Goal: Information Seeking & Learning: Learn about a topic

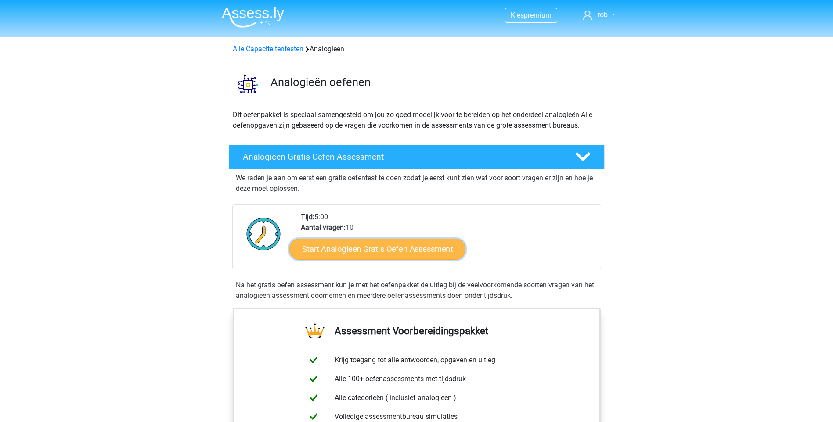
click at [374, 248] on link "Start Analogieen Gratis Oefen Assessment" at bounding box center [377, 248] width 176 height 21
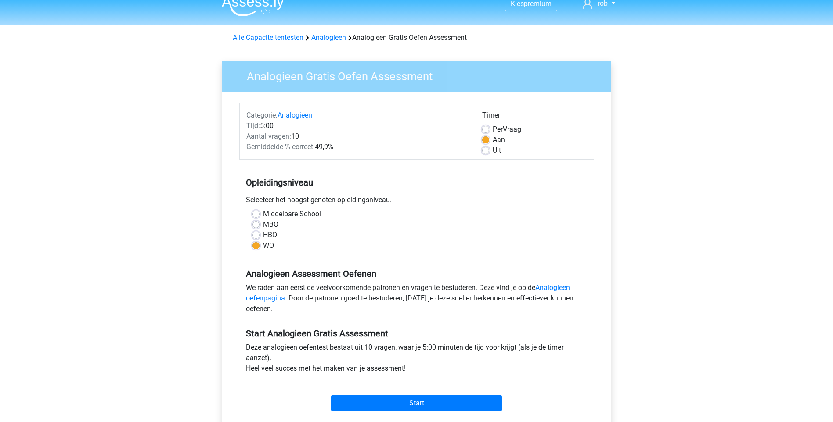
scroll to position [88, 0]
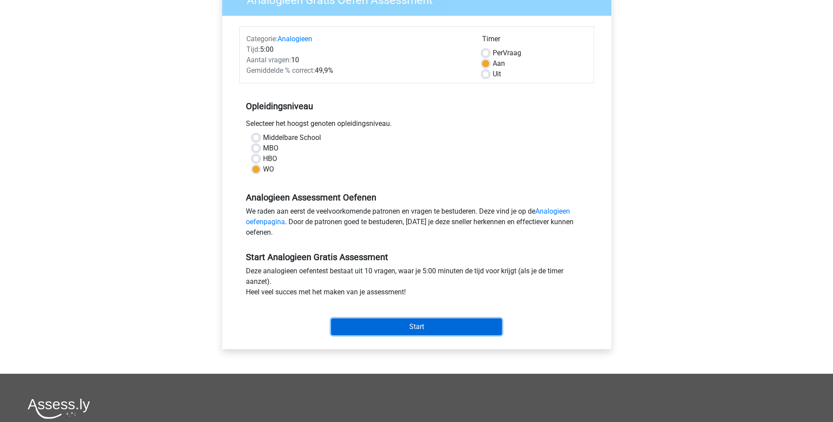
click at [422, 325] on input "Start" at bounding box center [416, 327] width 171 height 17
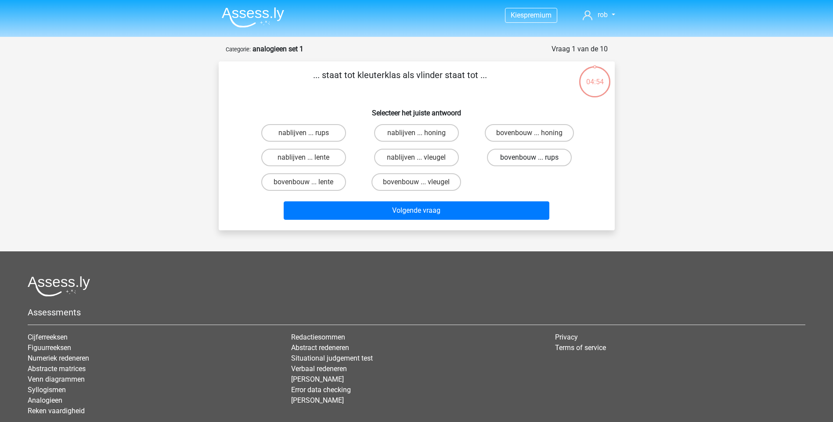
click at [541, 161] on label "bovenbouw ... rups" at bounding box center [529, 158] width 85 height 18
click at [535, 161] on input "bovenbouw ... rups" at bounding box center [532, 161] width 6 height 6
radio input "true"
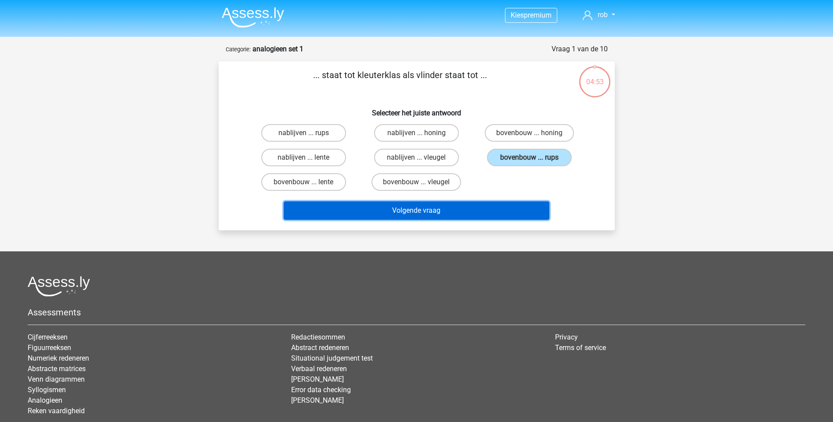
click at [482, 209] on button "Volgende vraag" at bounding box center [416, 210] width 266 height 18
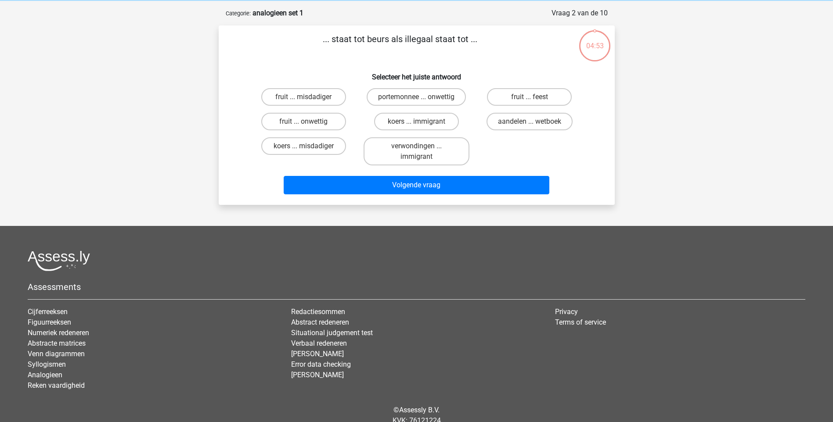
scroll to position [44, 0]
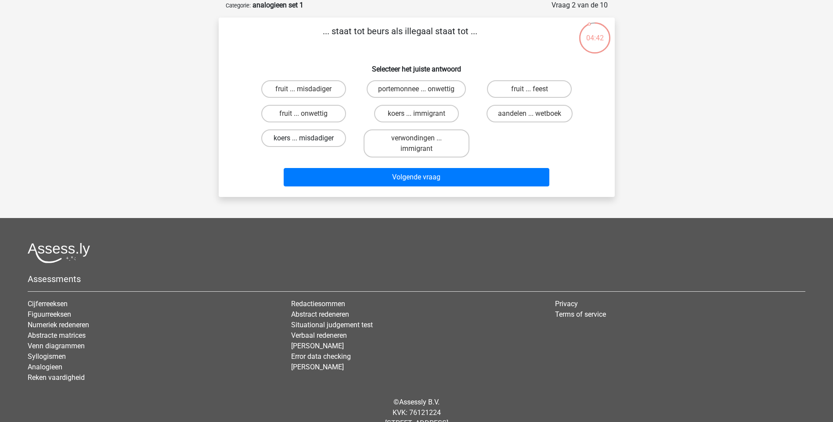
click at [317, 137] on label "koers ... misdadiger" at bounding box center [303, 138] width 85 height 18
click at [309, 138] on input "koers ... misdadiger" at bounding box center [306, 141] width 6 height 6
radio input "true"
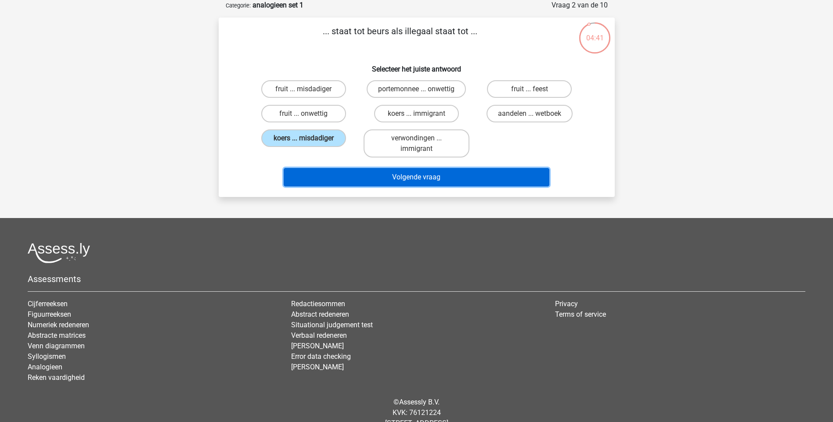
click at [406, 176] on button "Volgende vraag" at bounding box center [416, 177] width 266 height 18
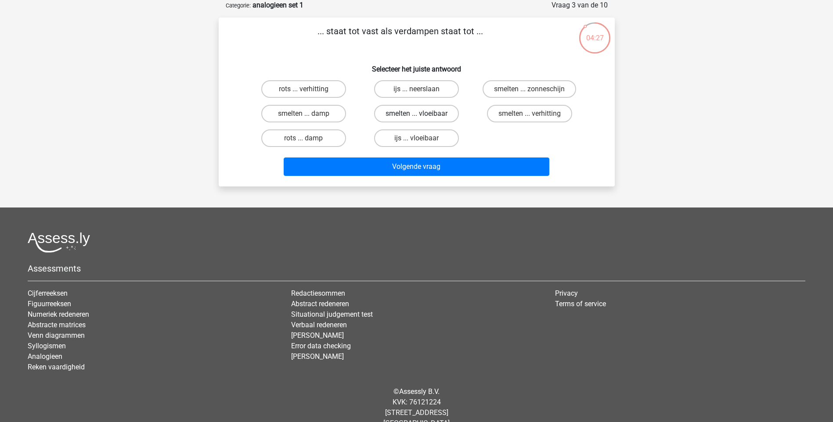
click at [409, 108] on label "smelten ... vloeibaar" at bounding box center [416, 114] width 85 height 18
click at [416, 114] on input "smelten ... vloeibaar" at bounding box center [419, 117] width 6 height 6
radio input "true"
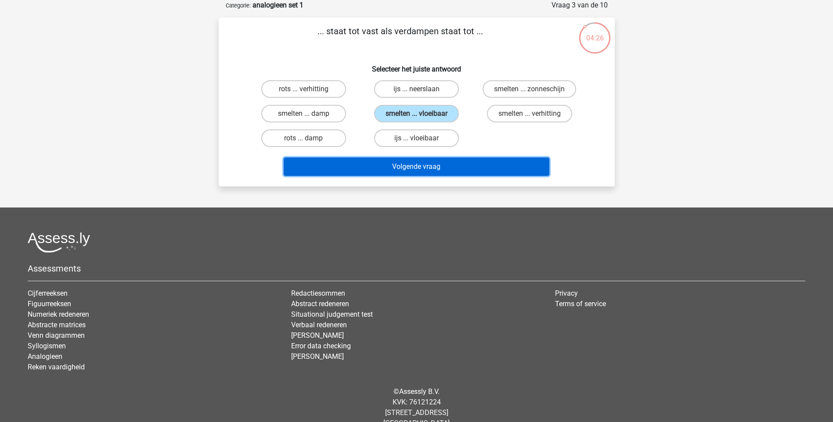
click at [422, 163] on button "Volgende vraag" at bounding box center [416, 167] width 266 height 18
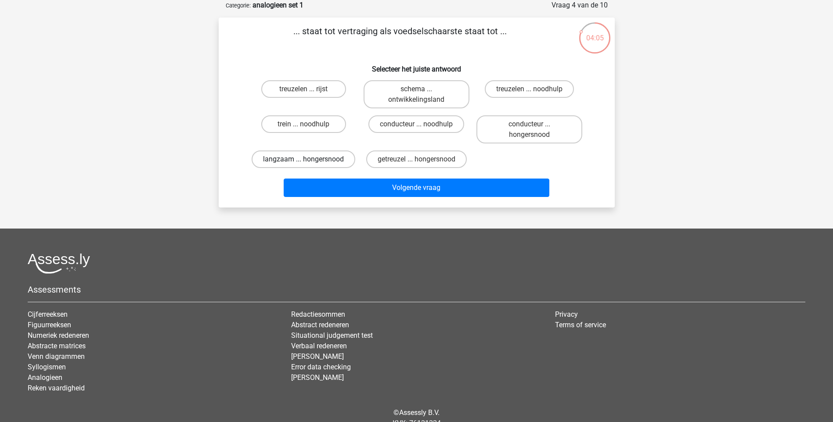
click at [300, 163] on label "langzaam ... hongersnood" at bounding box center [303, 160] width 104 height 18
click at [303, 163] on input "langzaam ... hongersnood" at bounding box center [306, 162] width 6 height 6
radio input "true"
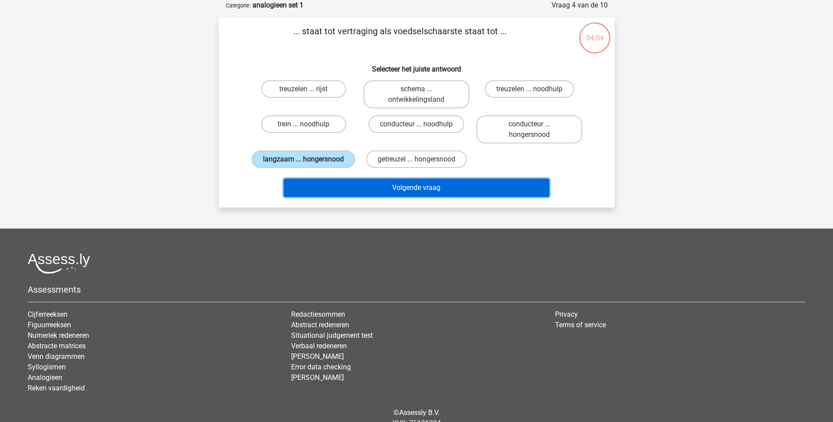
click at [353, 180] on button "Volgende vraag" at bounding box center [416, 188] width 266 height 18
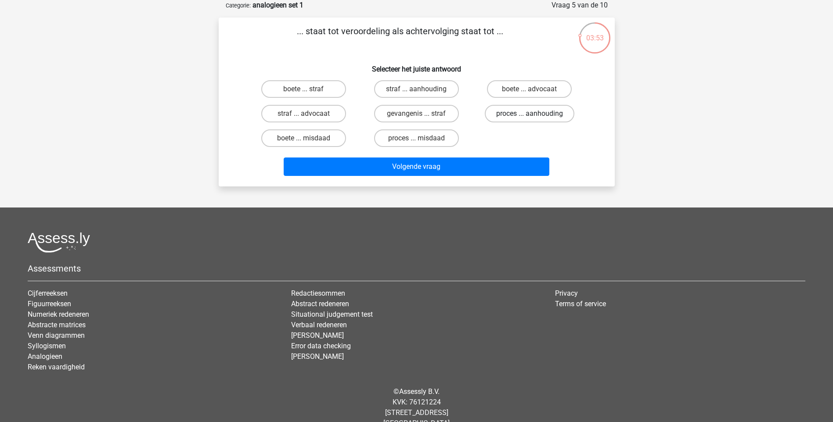
click at [510, 111] on label "proces ... aanhouding" at bounding box center [529, 114] width 90 height 18
click at [529, 114] on input "proces ... aanhouding" at bounding box center [532, 117] width 6 height 6
radio input "true"
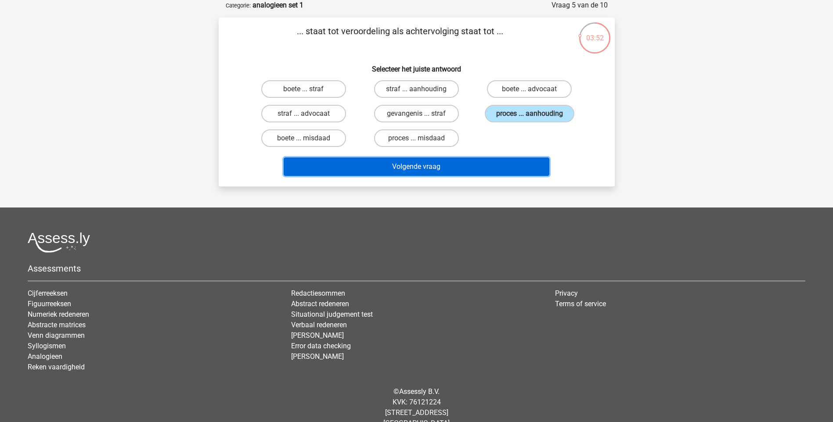
click at [446, 165] on button "Volgende vraag" at bounding box center [416, 167] width 266 height 18
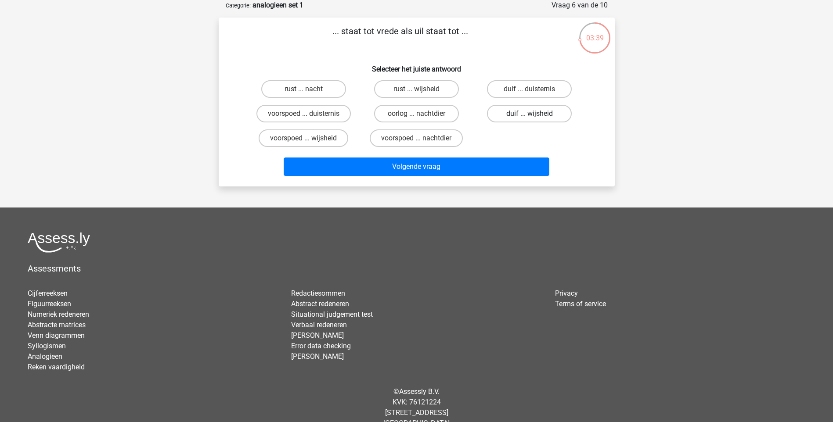
click at [538, 113] on label "duif ... wijsheid" at bounding box center [529, 114] width 85 height 18
click at [535, 114] on input "duif ... wijsheid" at bounding box center [532, 117] width 6 height 6
radio input "true"
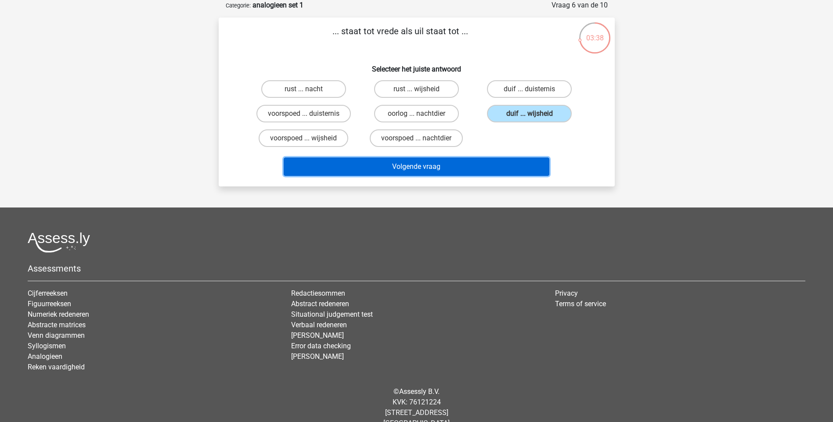
click at [460, 161] on button "Volgende vraag" at bounding box center [416, 167] width 266 height 18
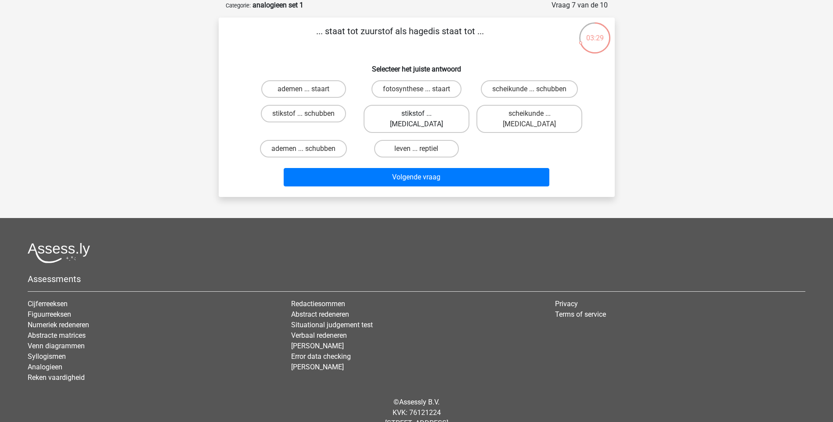
click at [407, 113] on label "stikstof ... krokodil" at bounding box center [416, 119] width 106 height 28
click at [416, 114] on input "stikstof ... krokodil" at bounding box center [419, 117] width 6 height 6
radio input "true"
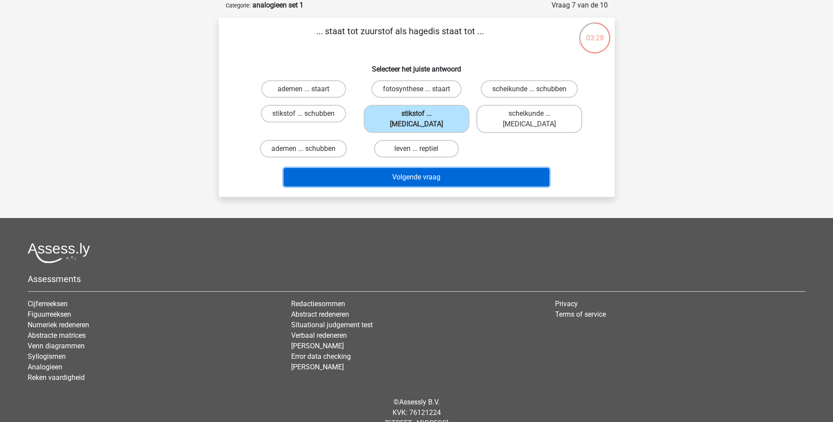
click at [409, 168] on button "Volgende vraag" at bounding box center [416, 177] width 266 height 18
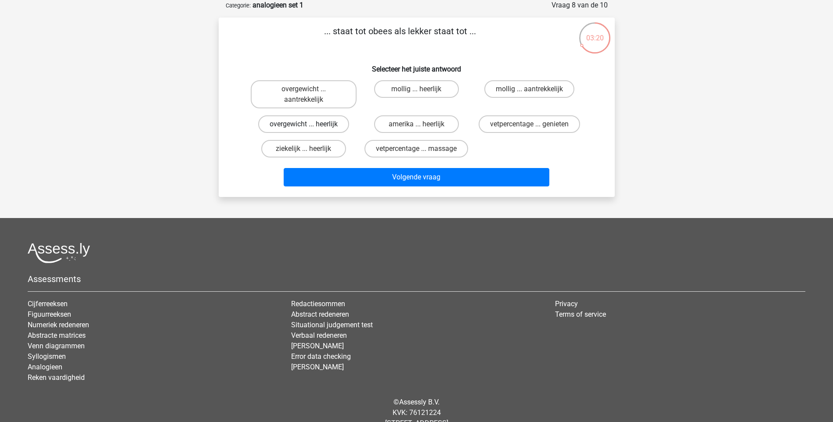
click at [327, 122] on label "overgewicht ... heerlijk" at bounding box center [303, 124] width 91 height 18
click at [309, 124] on input "overgewicht ... heerlijk" at bounding box center [306, 127] width 6 height 6
radio input "true"
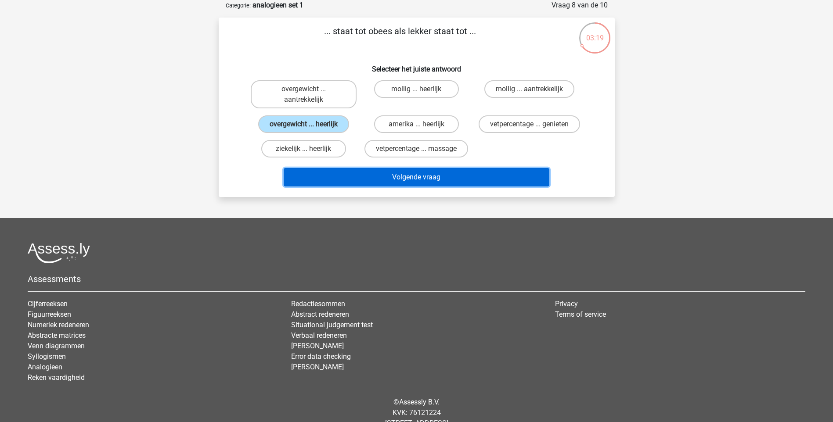
click at [408, 176] on button "Volgende vraag" at bounding box center [416, 177] width 266 height 18
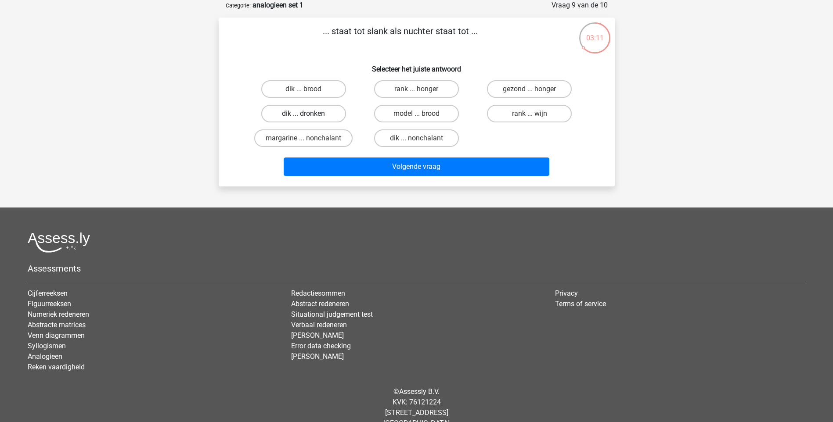
click at [323, 111] on label "dik ... dronken" at bounding box center [303, 114] width 85 height 18
click at [309, 114] on input "dik ... dronken" at bounding box center [306, 117] width 6 height 6
radio input "true"
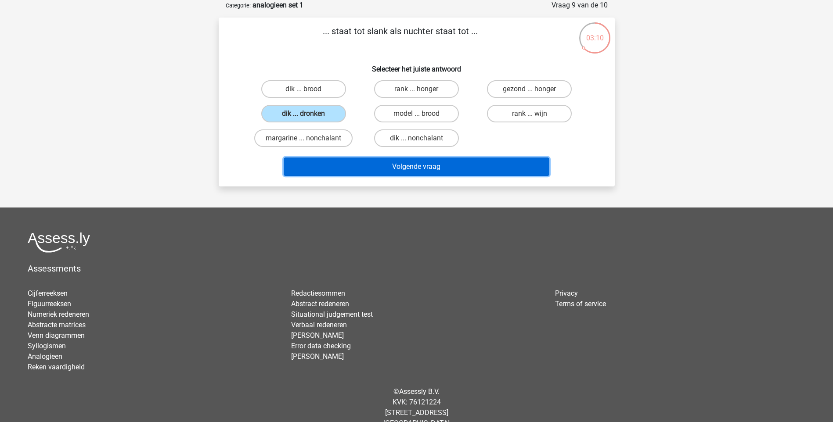
click at [402, 165] on button "Volgende vraag" at bounding box center [416, 167] width 266 height 18
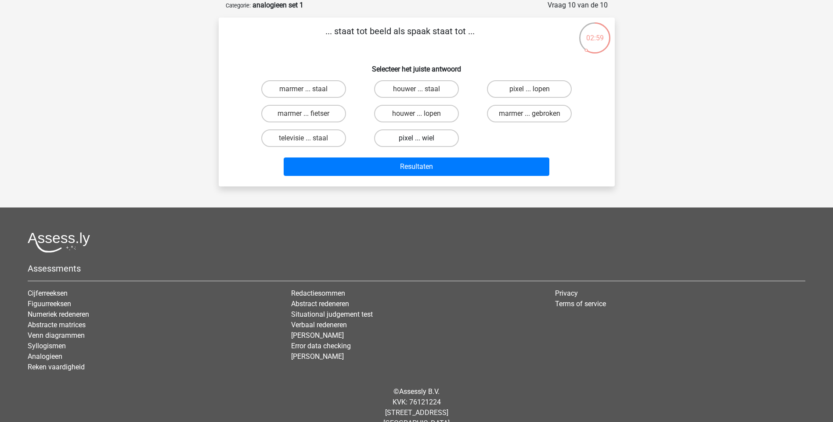
click at [415, 138] on label "pixel ... wiel" at bounding box center [416, 138] width 85 height 18
click at [416, 138] on input "pixel ... wiel" at bounding box center [419, 141] width 6 height 6
radio input "true"
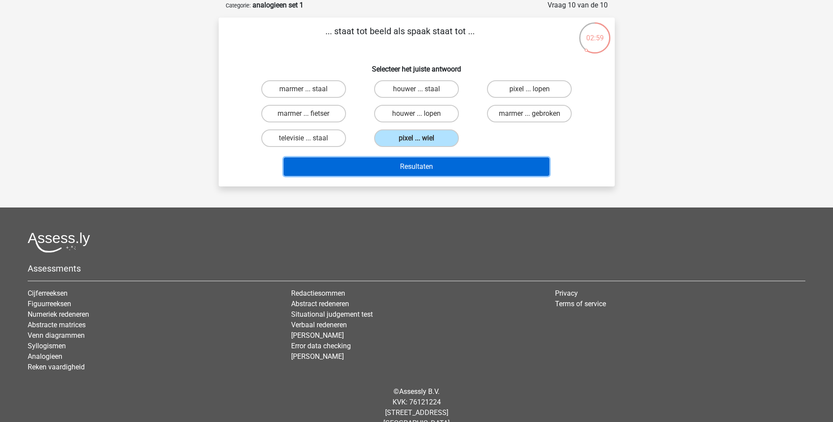
click at [414, 166] on button "Resultaten" at bounding box center [416, 167] width 266 height 18
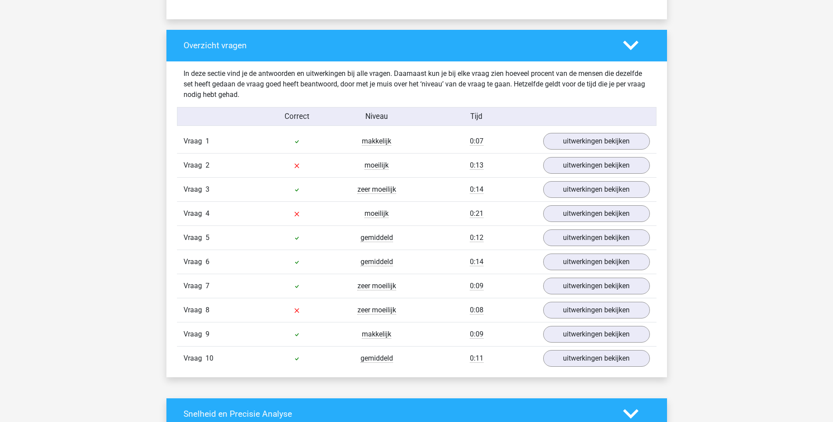
scroll to position [658, 0]
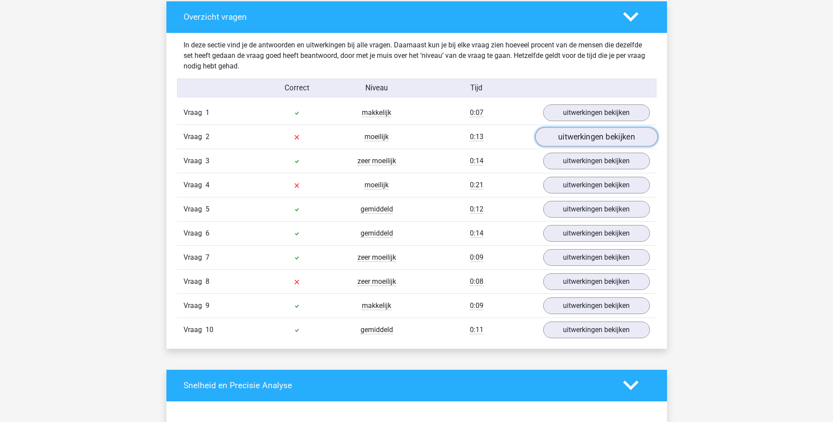
click at [579, 137] on link "uitwerkingen bekijken" at bounding box center [596, 136] width 122 height 19
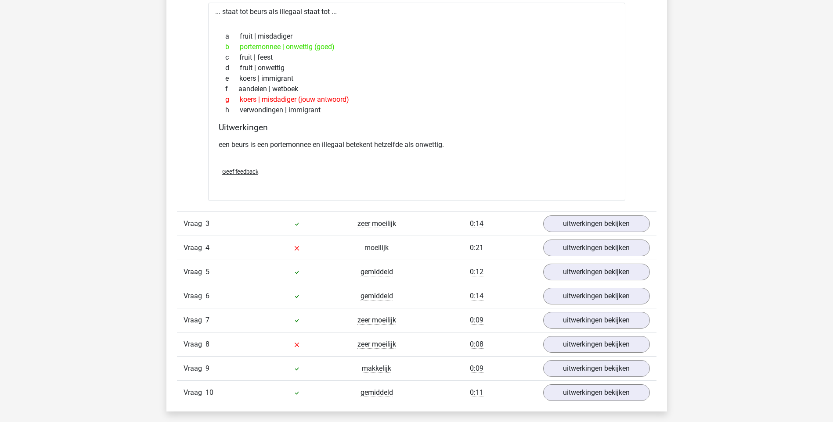
scroll to position [834, 0]
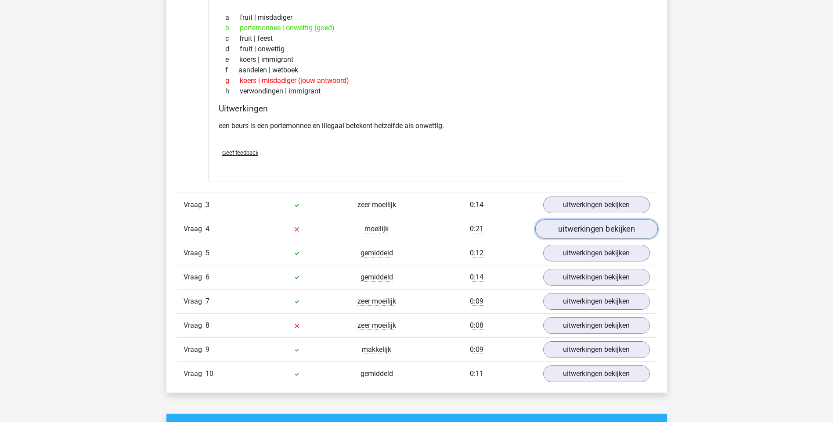
click at [574, 233] on link "uitwerkingen bekijken" at bounding box center [596, 228] width 122 height 19
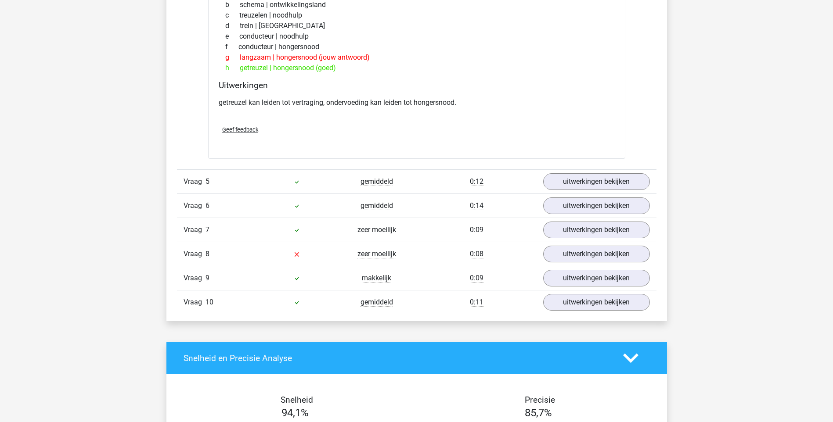
scroll to position [1141, 0]
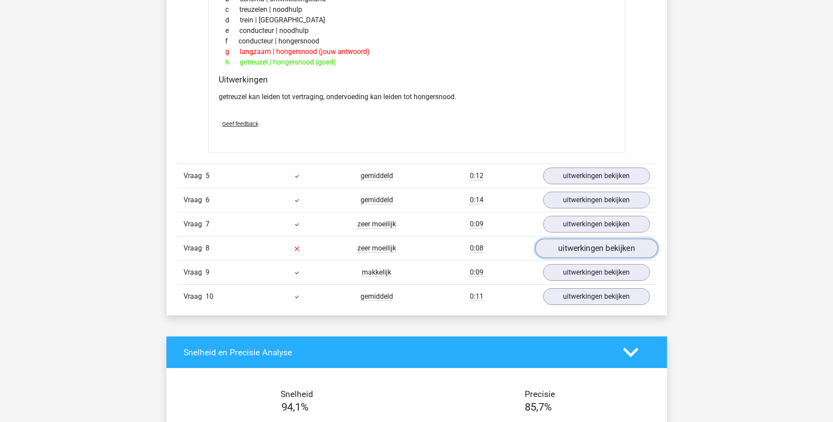
click at [592, 250] on link "uitwerkingen bekijken" at bounding box center [596, 248] width 122 height 19
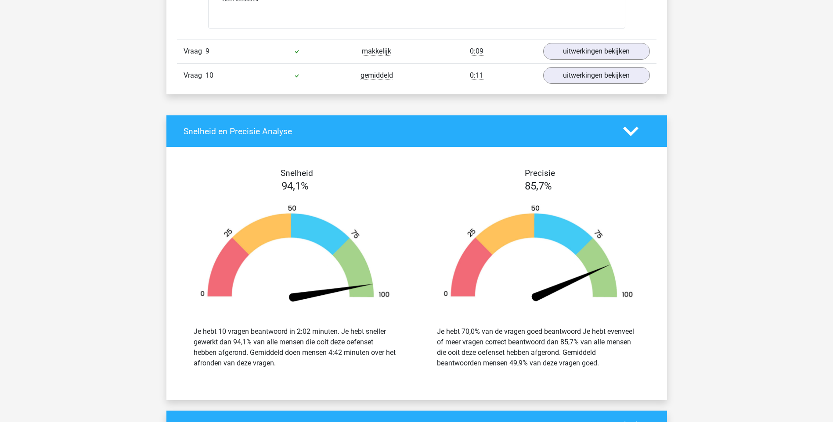
scroll to position [1617, 0]
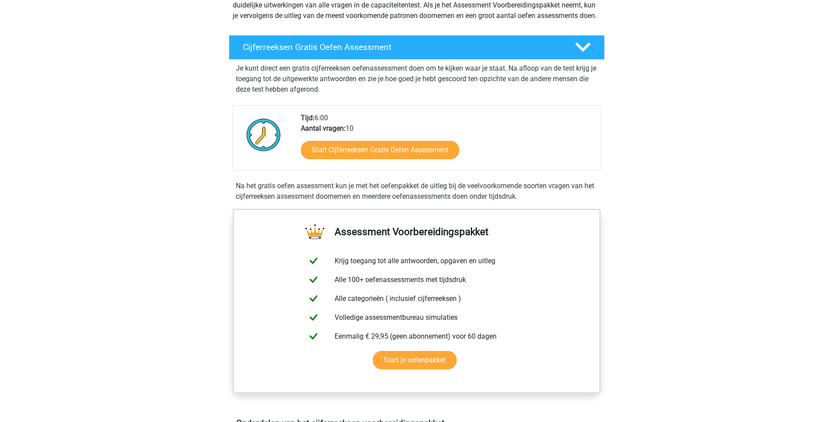
scroll to position [132, 0]
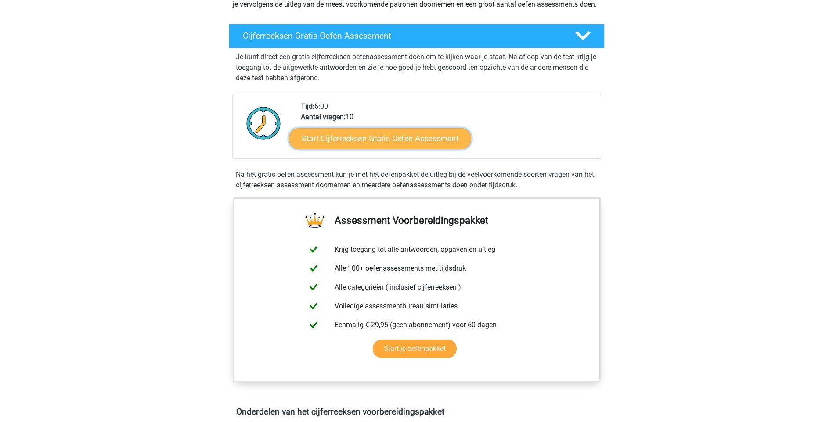
click at [375, 149] on link "Start Cijferreeksen Gratis Oefen Assessment" at bounding box center [380, 138] width 182 height 21
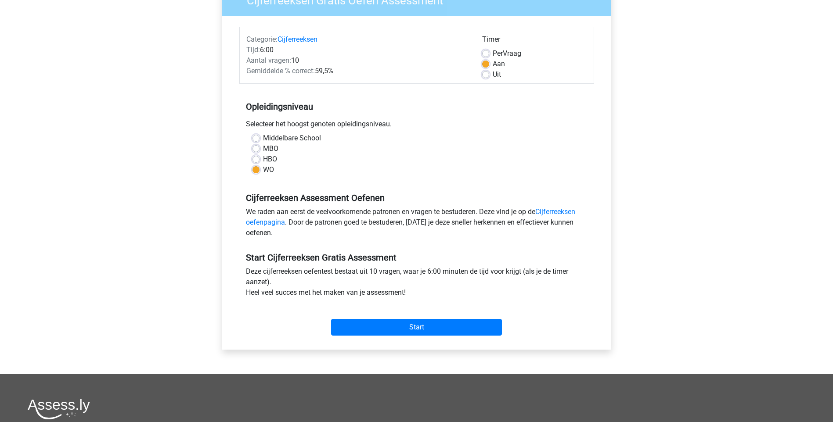
scroll to position [88, 0]
click at [423, 328] on input "Start" at bounding box center [416, 327] width 171 height 17
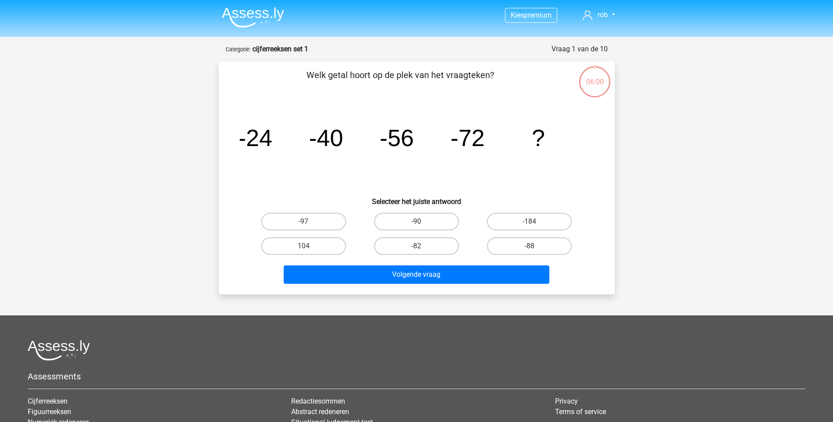
scroll to position [44, 0]
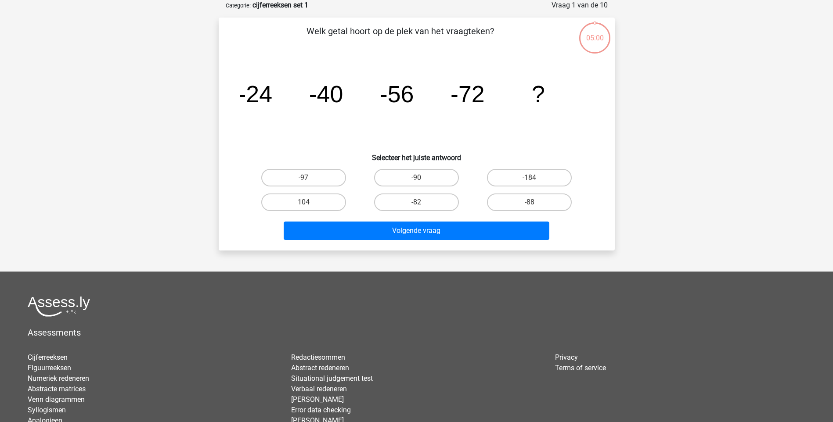
click at [535, 202] on input "-88" at bounding box center [532, 205] width 6 height 6
radio input "true"
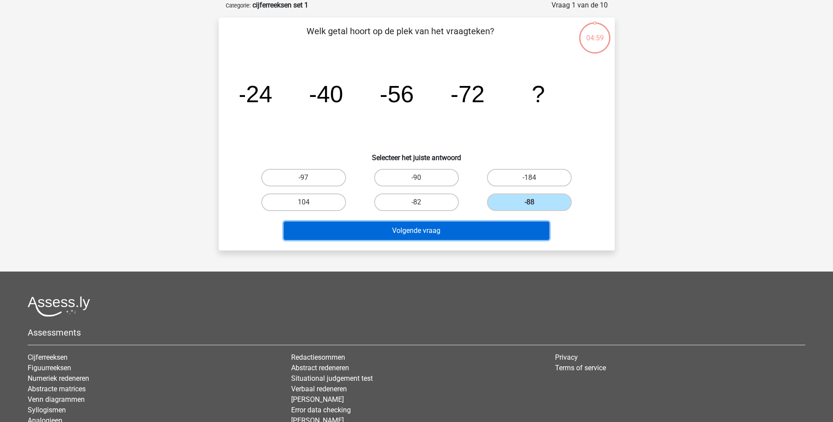
click at [474, 228] on button "Volgende vraag" at bounding box center [416, 231] width 266 height 18
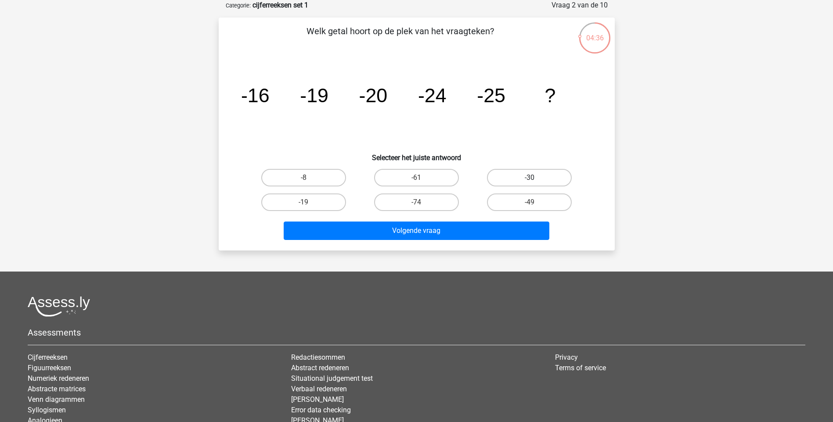
click at [546, 176] on label "-30" at bounding box center [529, 178] width 85 height 18
click at [535, 178] on input "-30" at bounding box center [532, 181] width 6 height 6
radio input "true"
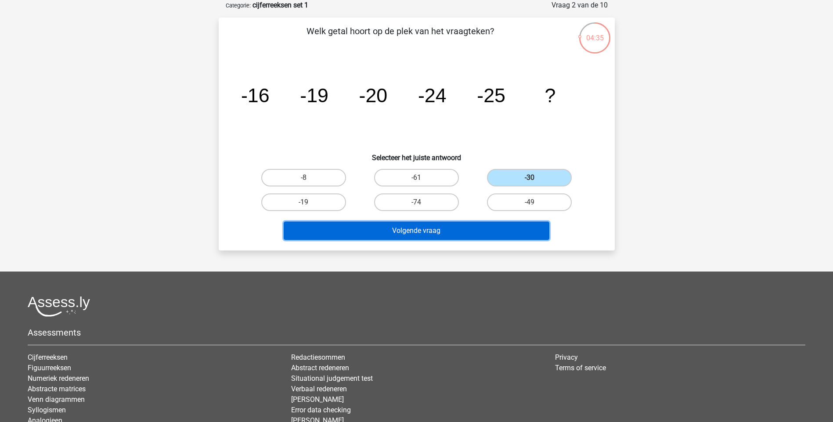
click at [467, 230] on button "Volgende vraag" at bounding box center [416, 231] width 266 height 18
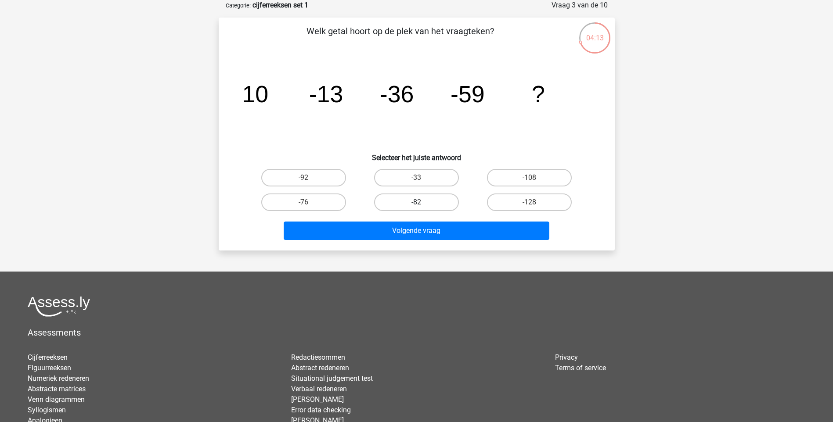
click at [410, 203] on label "-82" at bounding box center [416, 203] width 85 height 18
click at [416, 203] on input "-82" at bounding box center [419, 205] width 6 height 6
radio input "true"
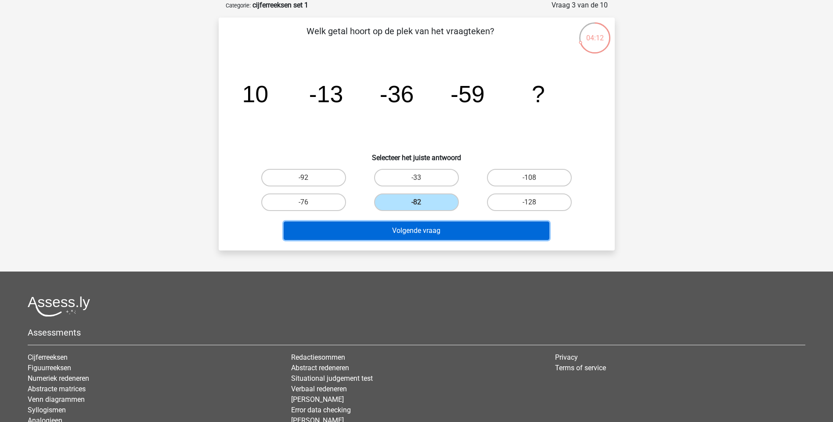
click at [423, 230] on button "Volgende vraag" at bounding box center [416, 231] width 266 height 18
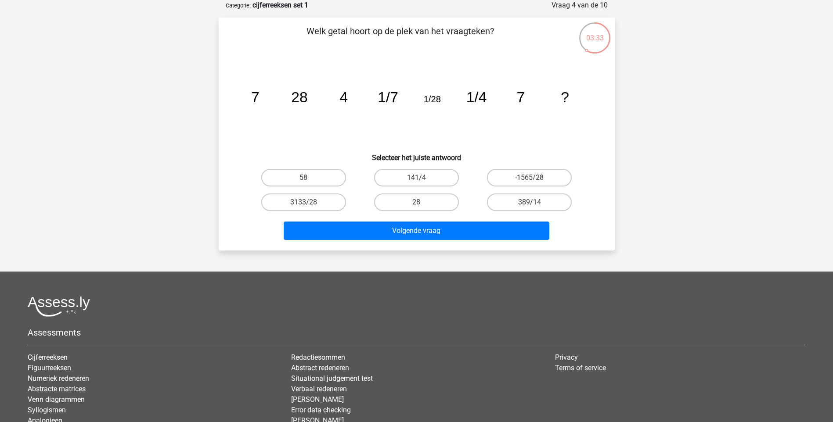
click at [259, 98] on tspan "1/4" at bounding box center [255, 97] width 8 height 16
click at [515, 178] on label "-1565/28" at bounding box center [529, 178] width 85 height 18
click at [529, 178] on input "-1565/28" at bounding box center [532, 181] width 6 height 6
radio input "true"
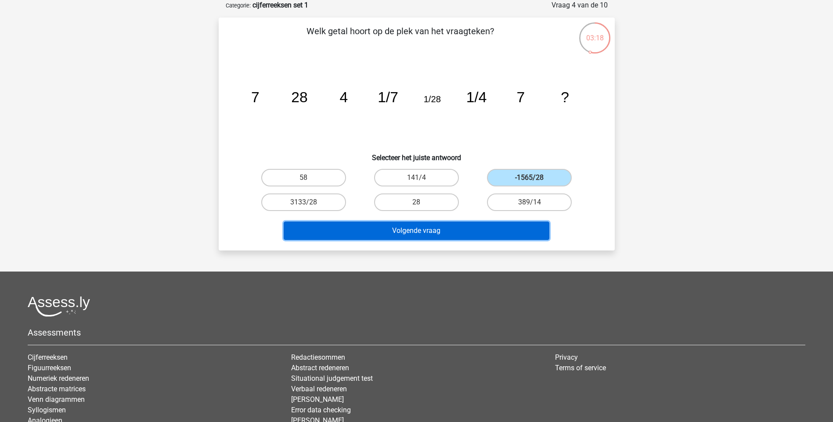
click at [444, 230] on button "Volgende vraag" at bounding box center [416, 231] width 266 height 18
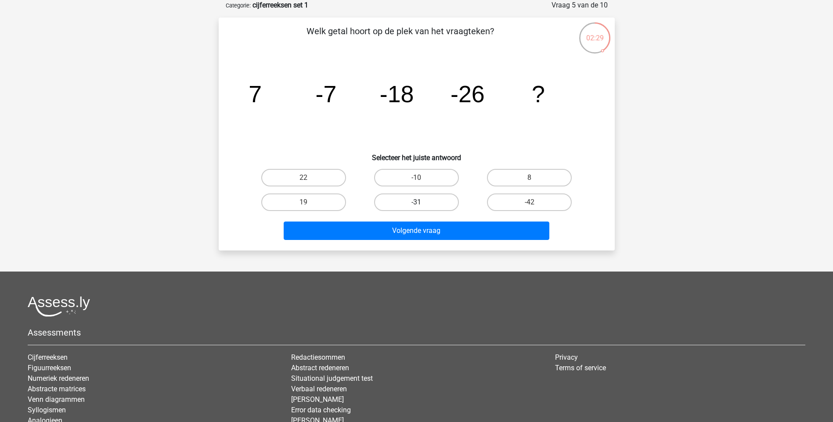
click at [439, 195] on label "-31" at bounding box center [416, 203] width 85 height 18
click at [422, 202] on input "-31" at bounding box center [419, 205] width 6 height 6
radio input "true"
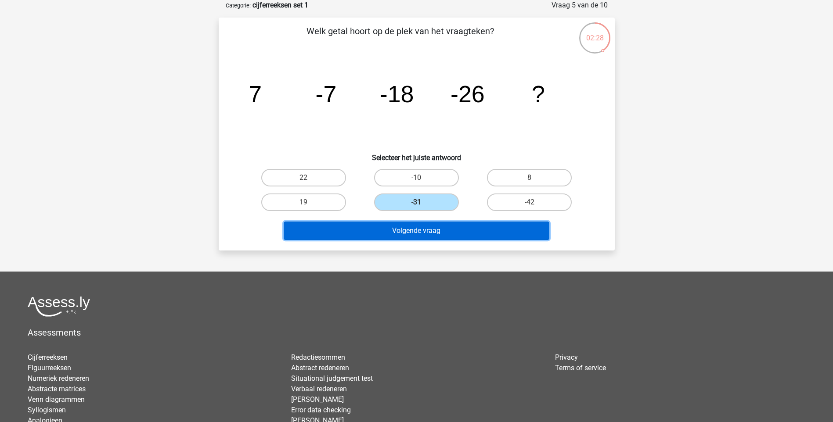
click at [433, 235] on button "Volgende vraag" at bounding box center [416, 231] width 266 height 18
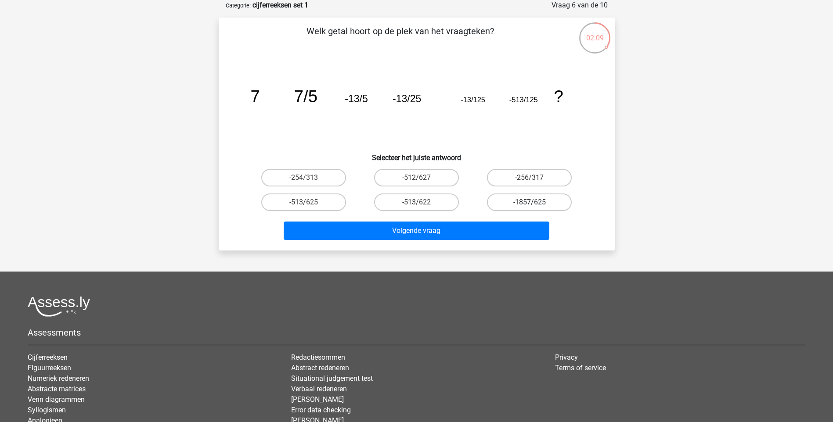
click at [538, 205] on label "-1857/625" at bounding box center [529, 203] width 85 height 18
click at [535, 205] on input "-1857/625" at bounding box center [532, 205] width 6 height 6
radio input "true"
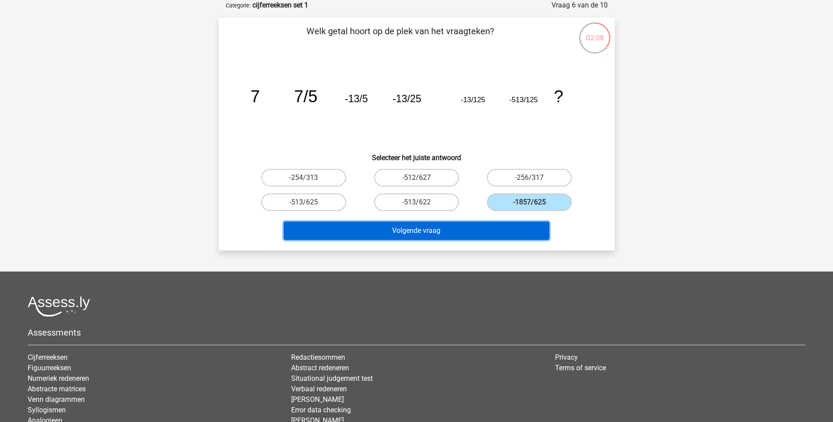
click at [474, 233] on button "Volgende vraag" at bounding box center [416, 231] width 266 height 18
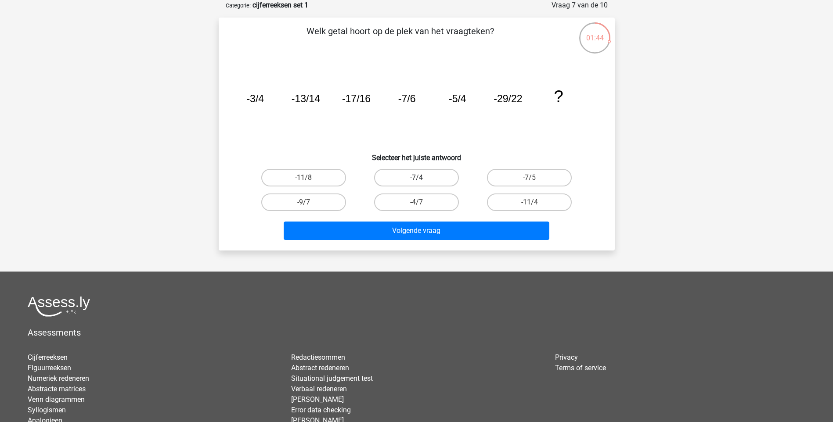
drag, startPoint x: 437, startPoint y: 176, endPoint x: 443, endPoint y: 213, distance: 37.3
click at [437, 178] on label "-7/4" at bounding box center [416, 178] width 85 height 18
click at [422, 178] on input "-7/4" at bounding box center [419, 181] width 6 height 6
radio input "true"
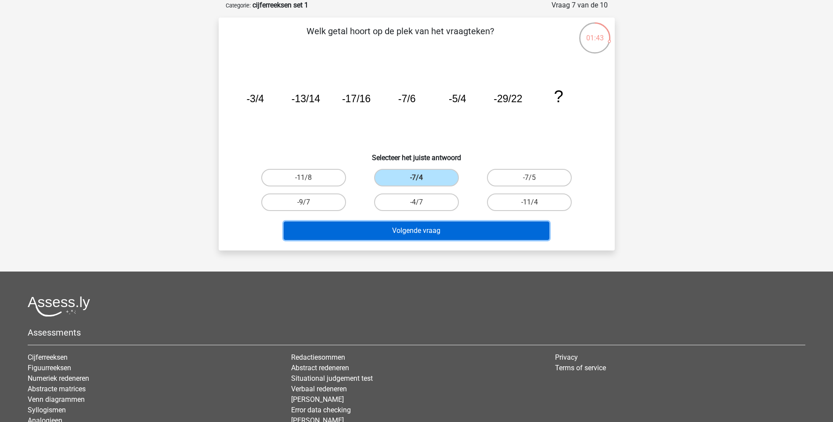
click at [433, 228] on button "Volgende vraag" at bounding box center [416, 231] width 266 height 18
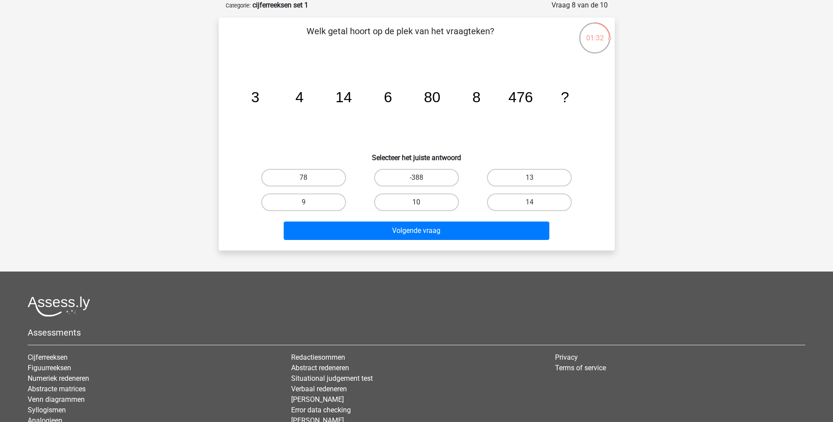
click at [409, 201] on label "10" at bounding box center [416, 203] width 85 height 18
click at [416, 202] on input "10" at bounding box center [419, 205] width 6 height 6
radio input "true"
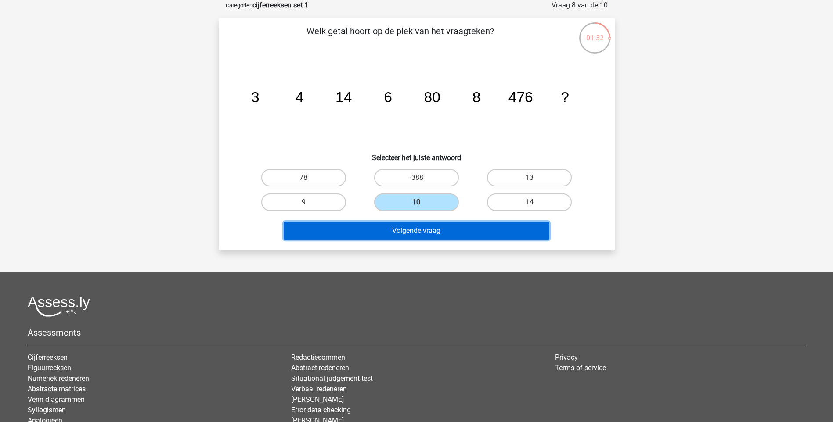
click at [422, 232] on button "Volgende vraag" at bounding box center [416, 231] width 266 height 18
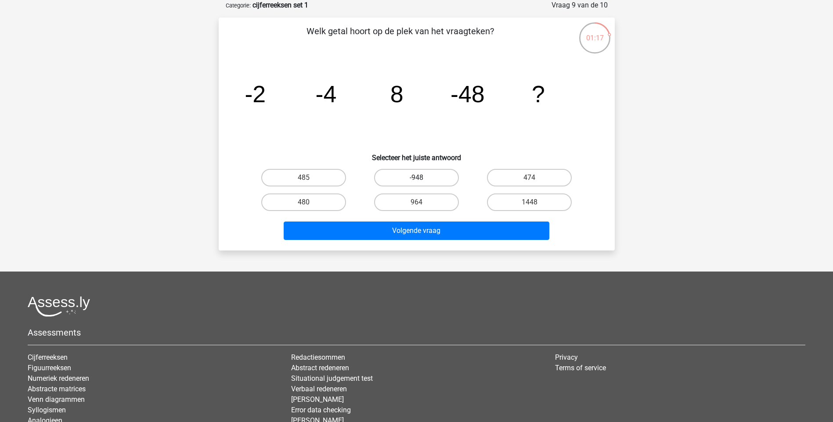
drag, startPoint x: 436, startPoint y: 176, endPoint x: 431, endPoint y: 191, distance: 15.4
click at [436, 177] on label "-948" at bounding box center [416, 178] width 85 height 18
click at [422, 178] on input "-948" at bounding box center [419, 181] width 6 height 6
radio input "true"
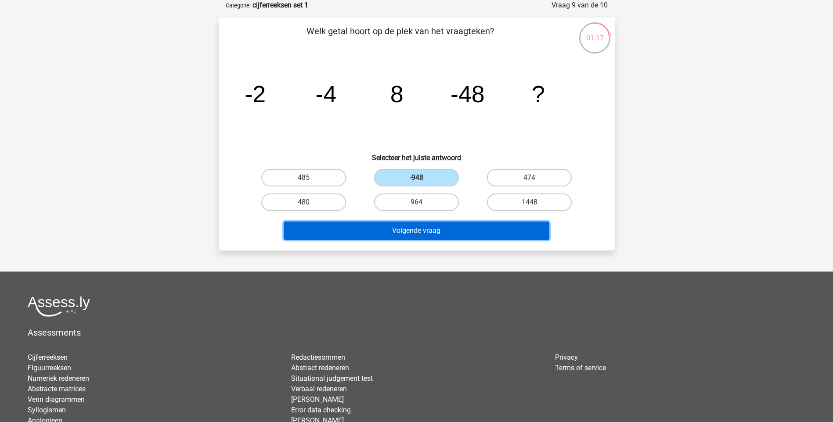
click at [420, 226] on button "Volgende vraag" at bounding box center [416, 231] width 266 height 18
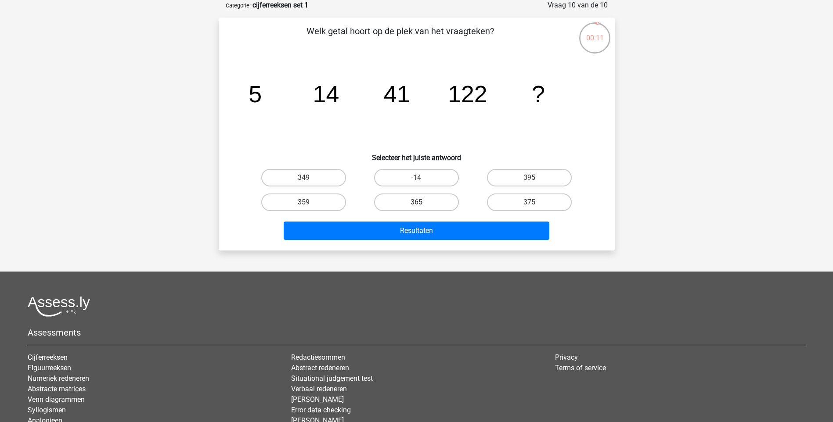
click at [441, 203] on label "365" at bounding box center [416, 203] width 85 height 18
click at [422, 203] on input "365" at bounding box center [419, 205] width 6 height 6
radio input "true"
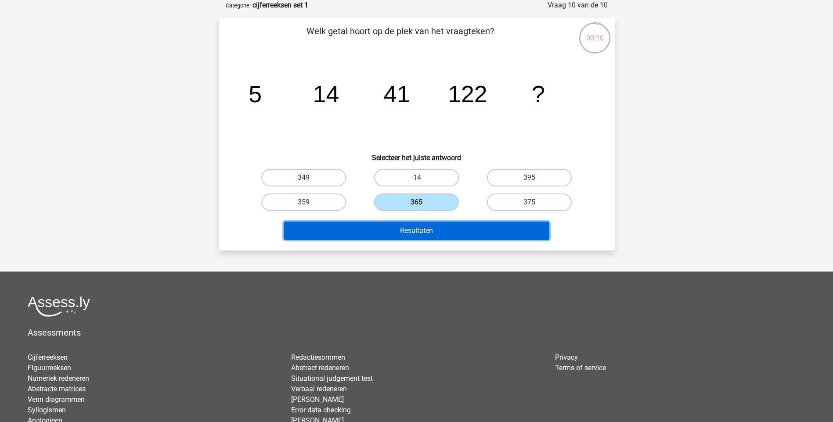
click at [443, 228] on button "Resultaten" at bounding box center [416, 231] width 266 height 18
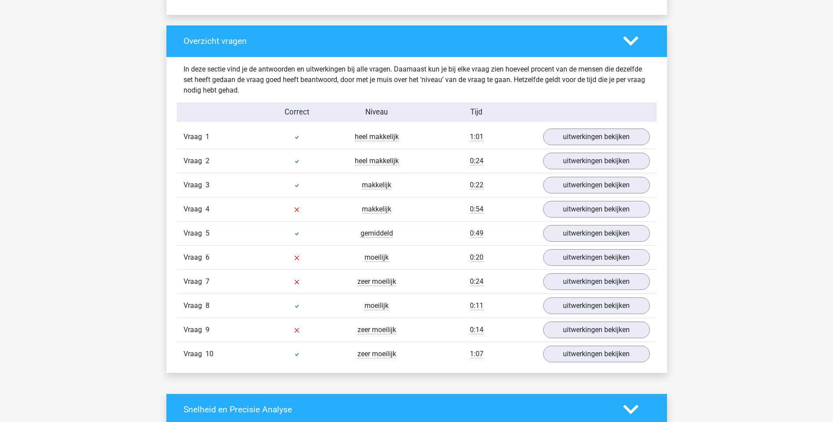
scroll to position [658, 0]
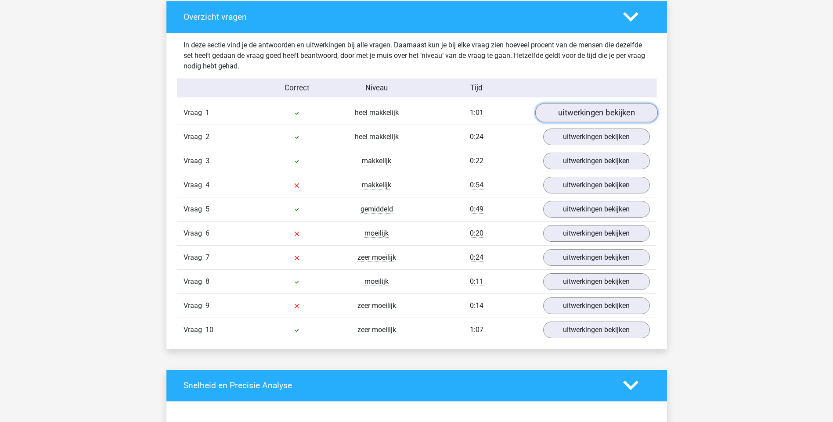
click at [563, 114] on link "uitwerkingen bekijken" at bounding box center [596, 112] width 122 height 19
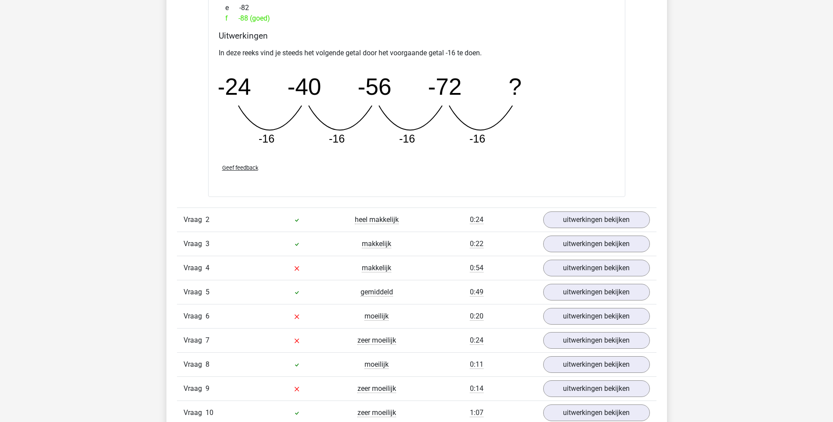
scroll to position [965, 0]
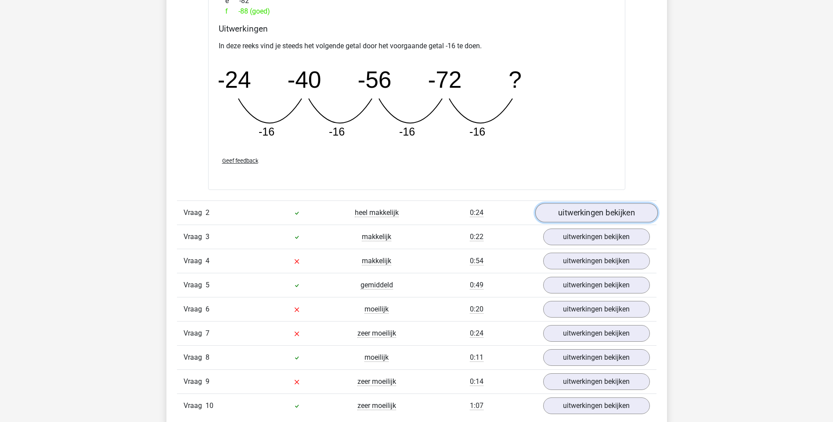
click at [580, 212] on link "uitwerkingen bekijken" at bounding box center [596, 213] width 122 height 19
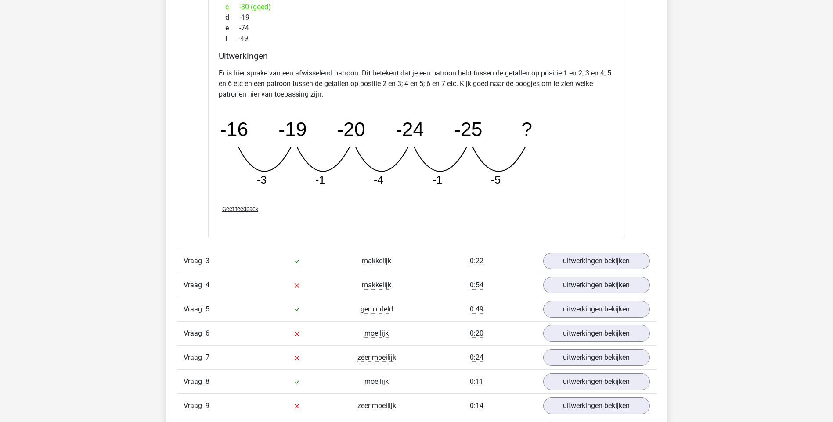
scroll to position [1404, 0]
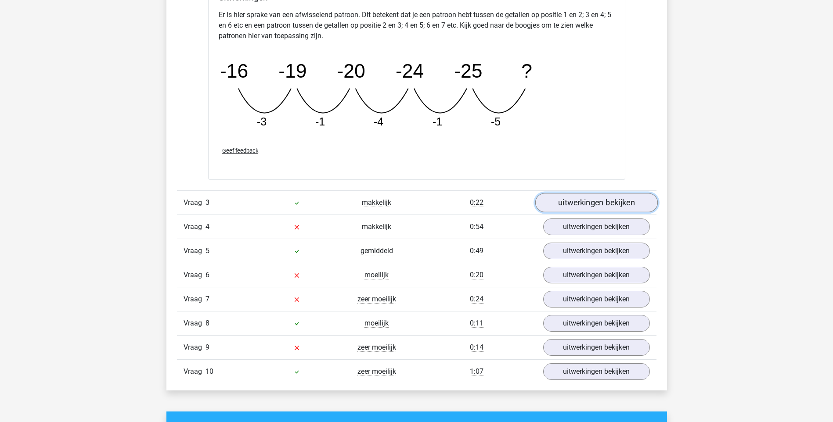
click at [612, 203] on link "uitwerkingen bekijken" at bounding box center [596, 202] width 122 height 19
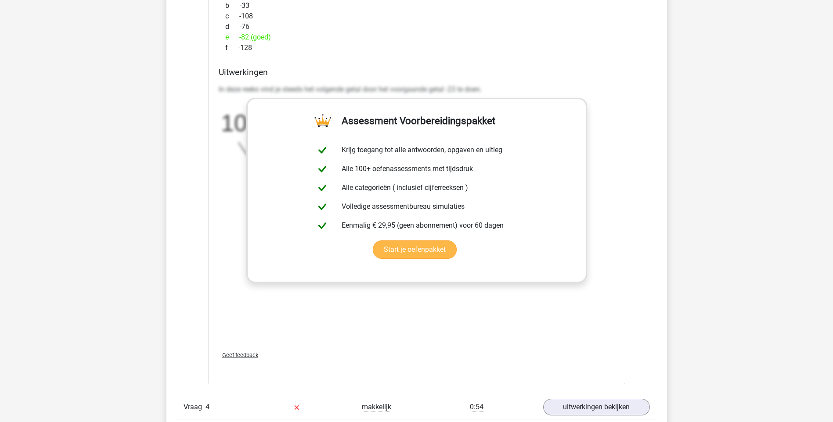
scroll to position [1843, 0]
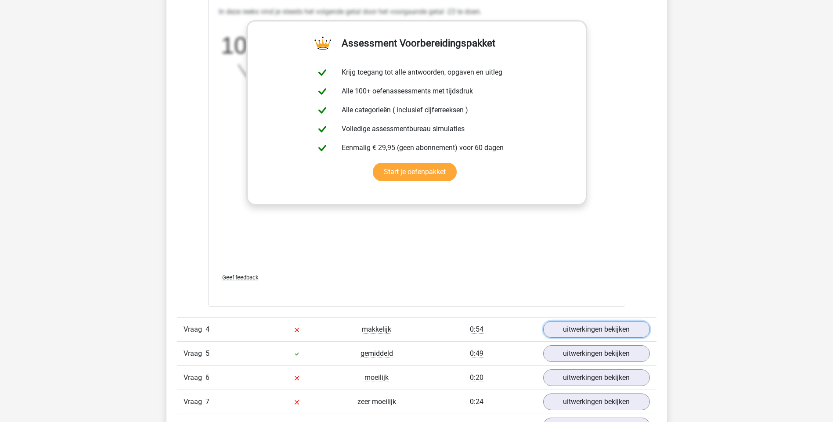
drag, startPoint x: 582, startPoint y: 328, endPoint x: 553, endPoint y: 310, distance: 34.5
click at [581, 328] on link "uitwerkingen bekijken" at bounding box center [596, 329] width 107 height 17
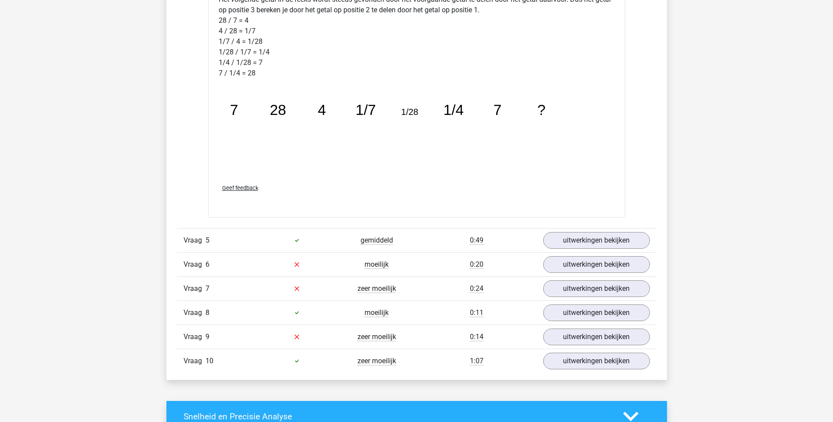
scroll to position [2458, 0]
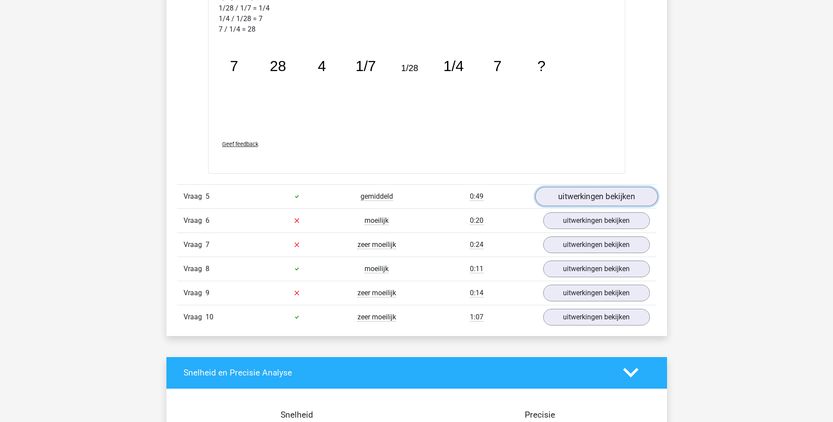
click at [584, 197] on link "uitwerkingen bekijken" at bounding box center [596, 196] width 122 height 19
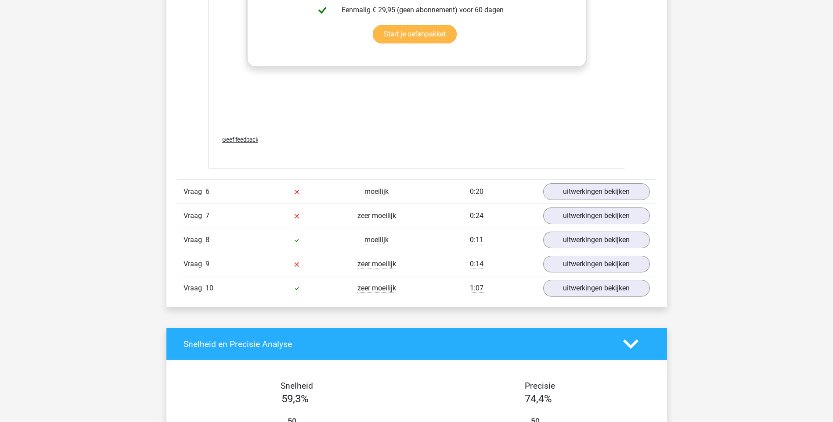
scroll to position [3028, 0]
click at [580, 188] on link "uitwerkingen bekijken" at bounding box center [596, 191] width 122 height 19
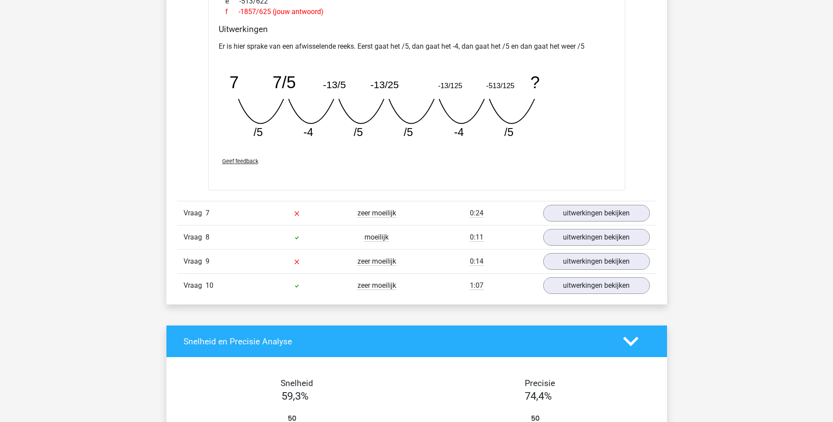
scroll to position [3423, 0]
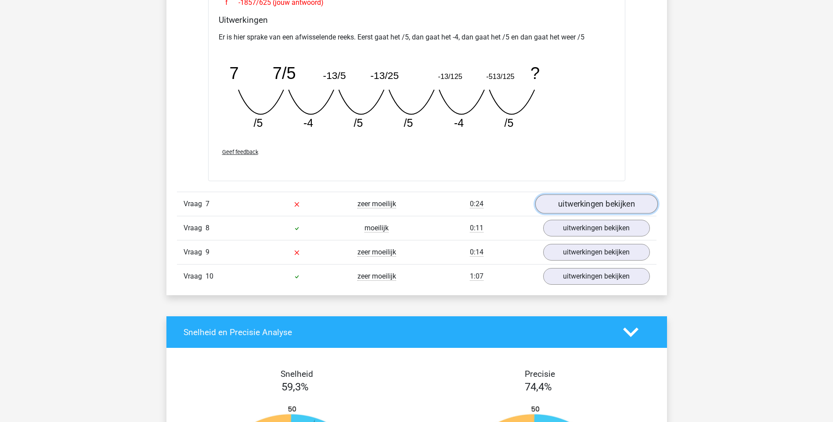
click at [588, 204] on link "uitwerkingen bekijken" at bounding box center [596, 203] width 122 height 19
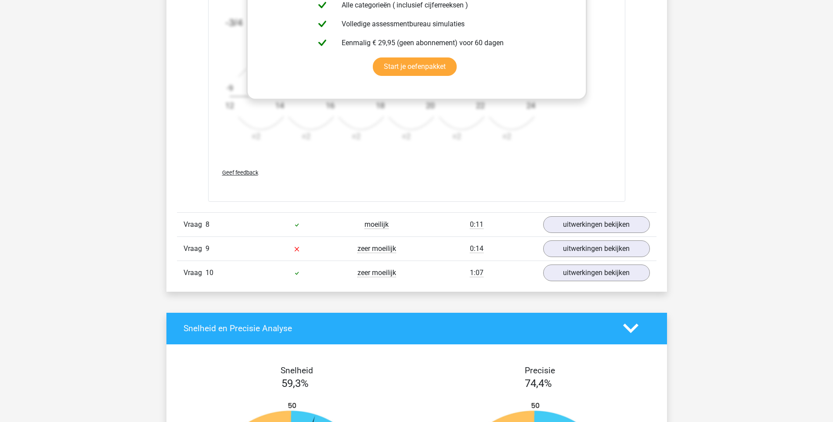
scroll to position [3994, 0]
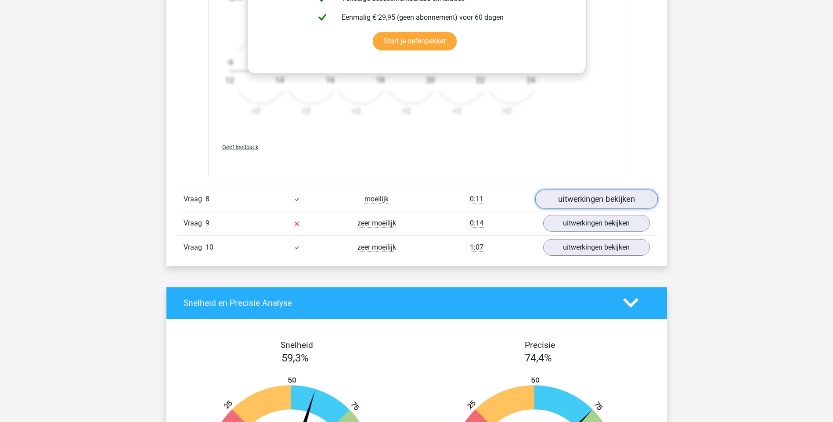
click at [596, 202] on link "uitwerkingen bekijken" at bounding box center [596, 199] width 122 height 19
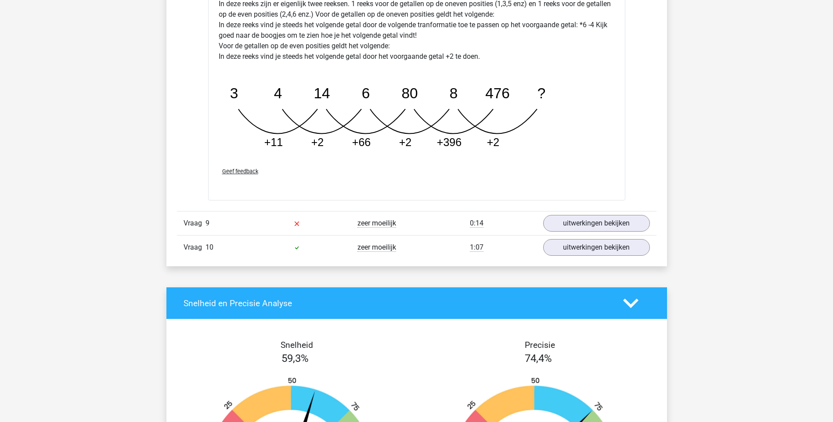
scroll to position [4432, 0]
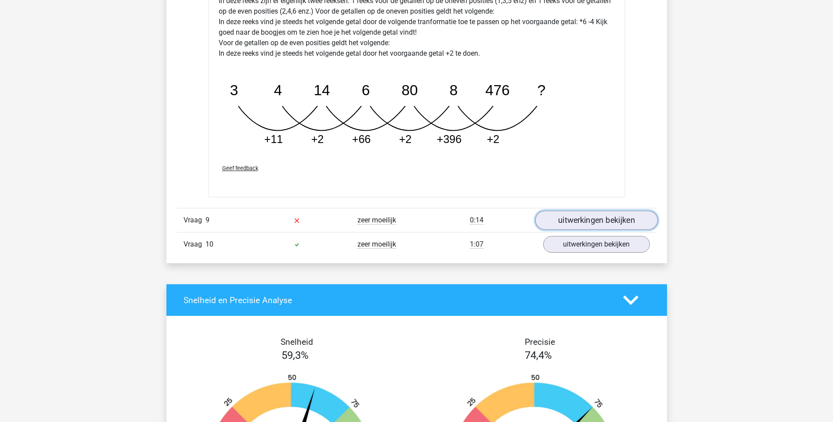
click at [581, 220] on link "uitwerkingen bekijken" at bounding box center [596, 220] width 122 height 19
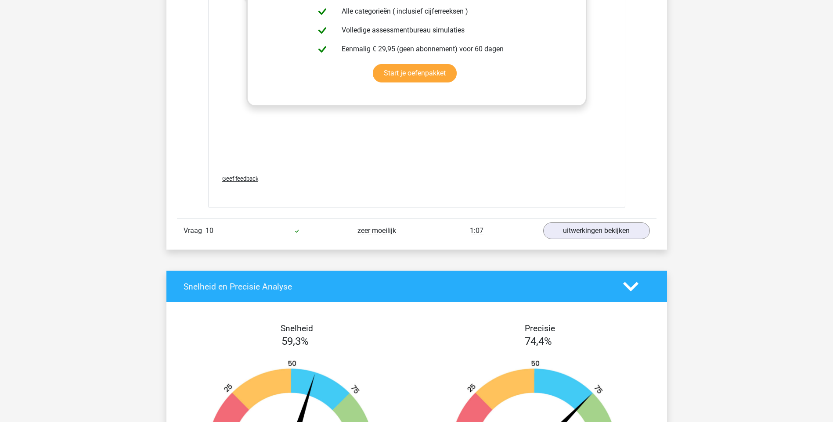
scroll to position [5003, 0]
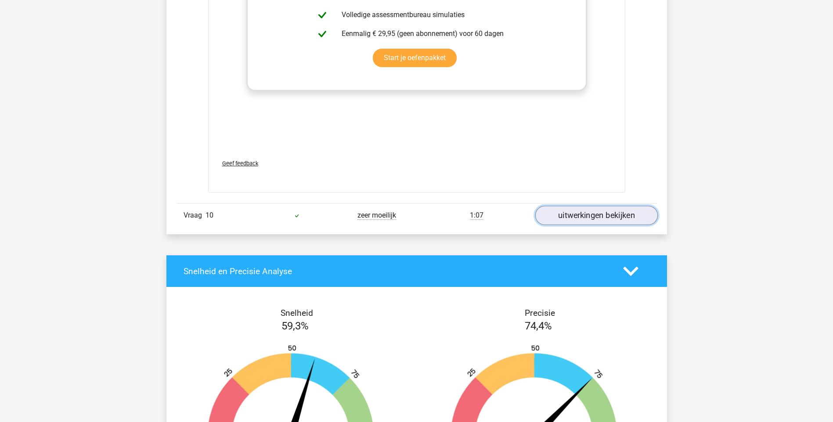
click at [560, 217] on link "uitwerkingen bekijken" at bounding box center [596, 215] width 122 height 19
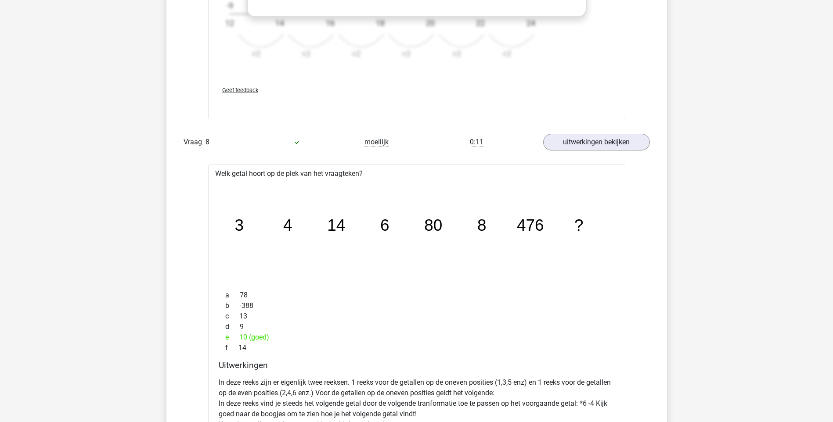
scroll to position [4040, 0]
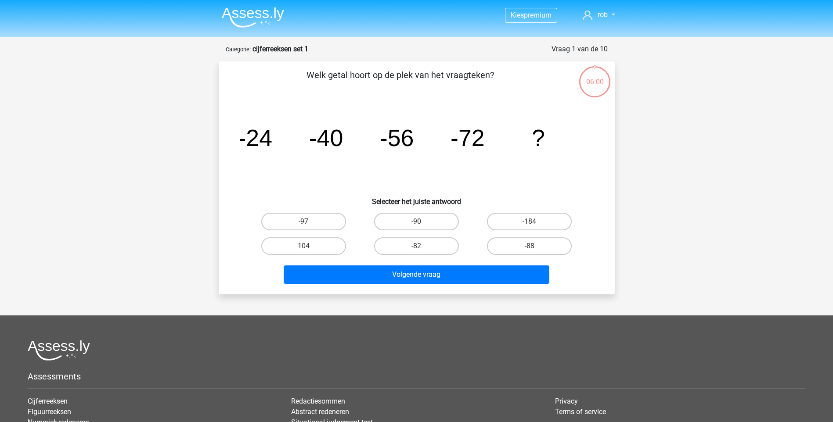
scroll to position [44, 0]
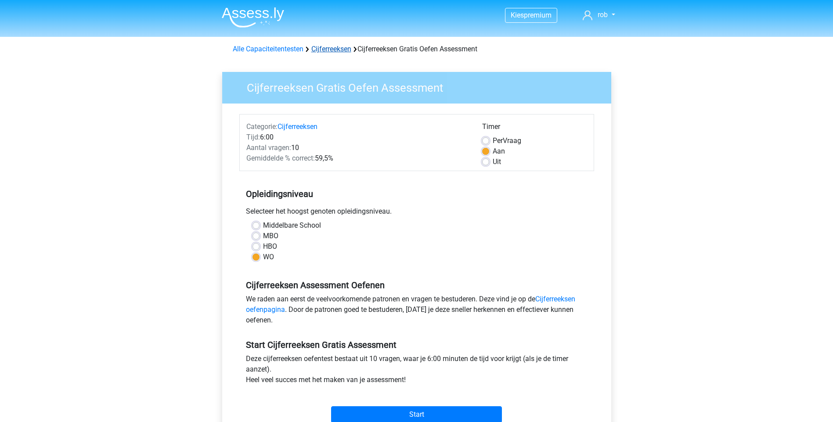
click at [333, 48] on link "Cijferreeksen" at bounding box center [331, 49] width 40 height 8
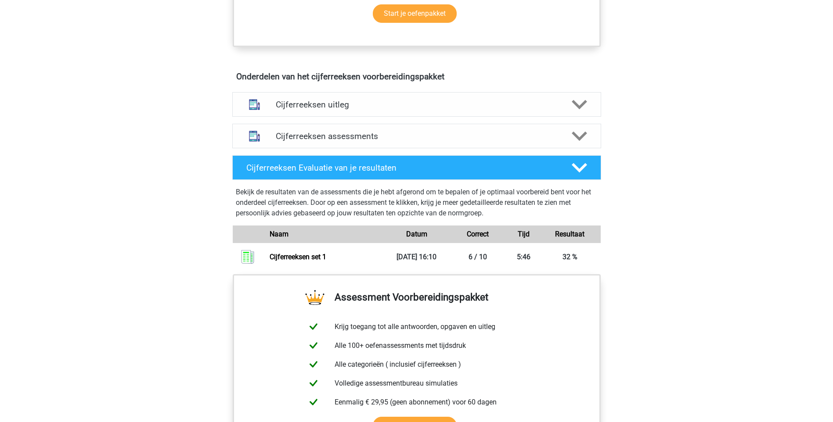
scroll to position [483, 0]
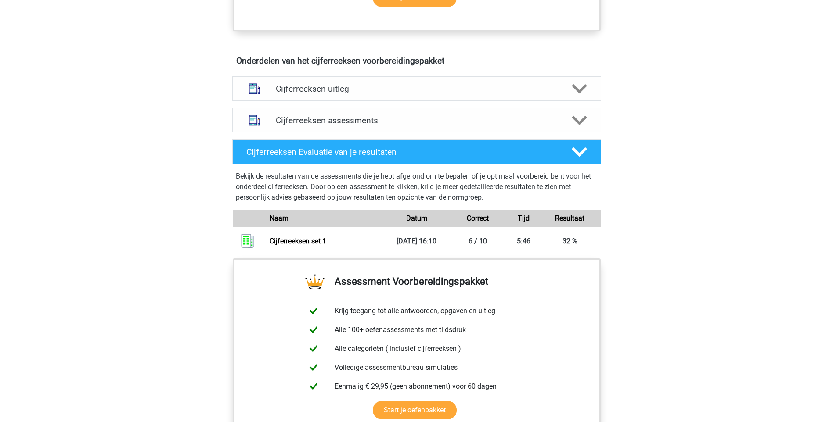
click at [418, 126] on h4 "Cijferreeksen assessments" at bounding box center [417, 120] width 282 height 10
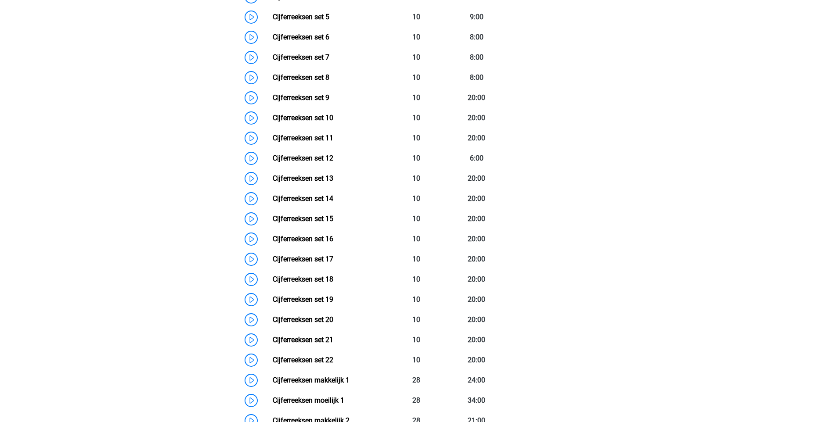
scroll to position [614, 0]
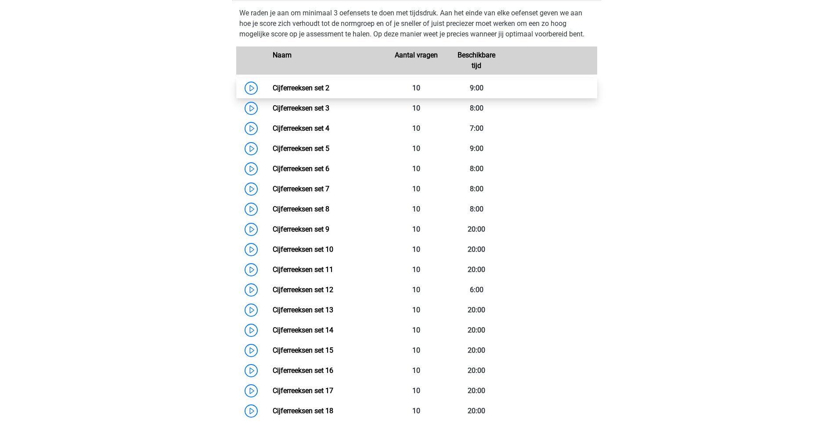
click at [317, 92] on link "Cijferreeksen set 2" at bounding box center [301, 88] width 57 height 8
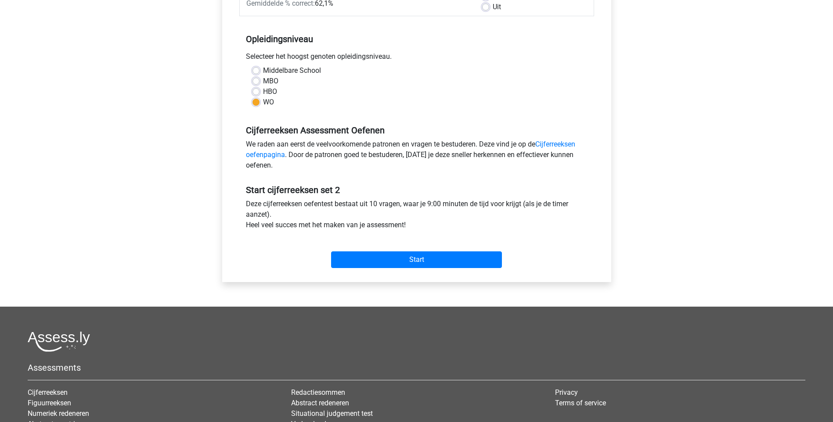
scroll to position [176, 0]
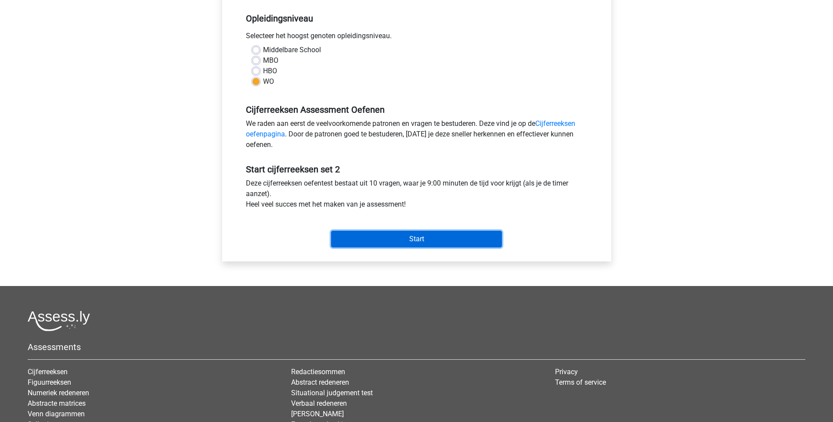
click at [411, 242] on input "Start" at bounding box center [416, 239] width 171 height 17
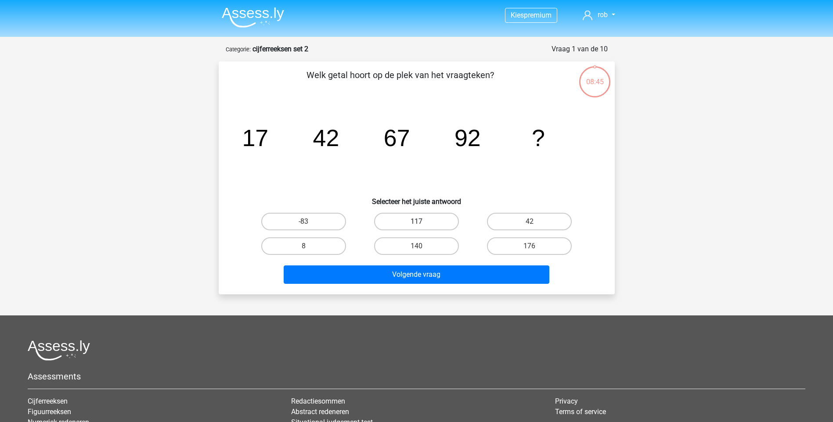
drag, startPoint x: 438, startPoint y: 219, endPoint x: 442, endPoint y: 219, distance: 4.4
click at [437, 219] on label "117" at bounding box center [416, 222] width 85 height 18
click at [422, 222] on input "117" at bounding box center [419, 225] width 6 height 6
radio input "true"
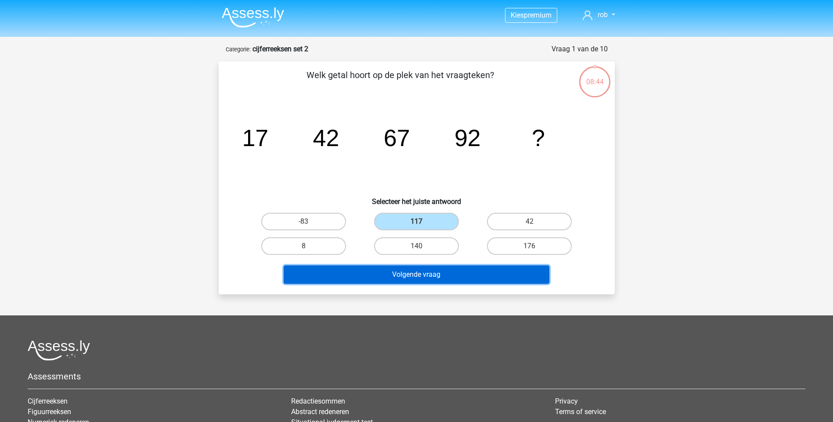
click at [438, 275] on button "Volgende vraag" at bounding box center [416, 275] width 266 height 18
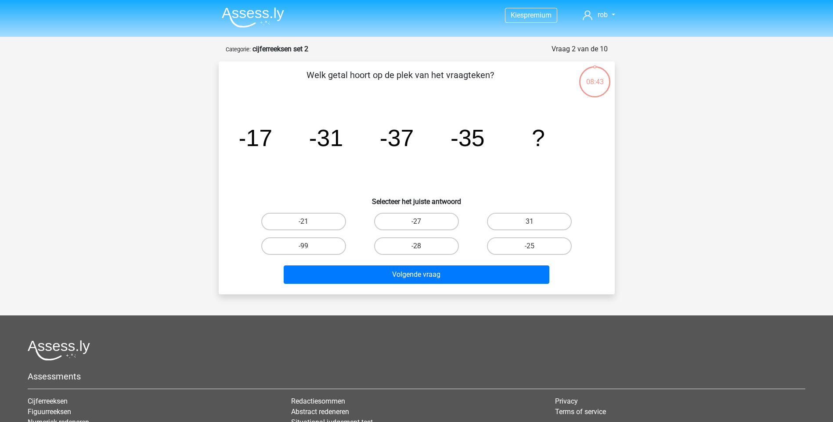
scroll to position [44, 0]
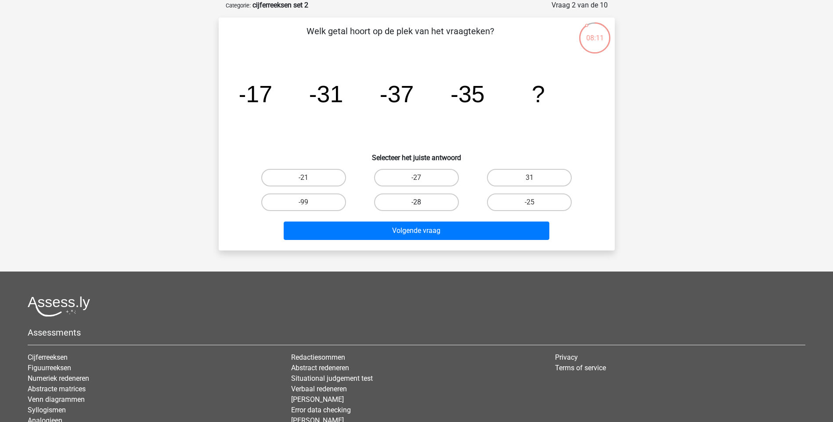
drag, startPoint x: 418, startPoint y: 200, endPoint x: 418, endPoint y: 208, distance: 8.3
click at [418, 201] on label "-28" at bounding box center [416, 203] width 85 height 18
click at [418, 202] on input "-28" at bounding box center [419, 205] width 6 height 6
radio input "true"
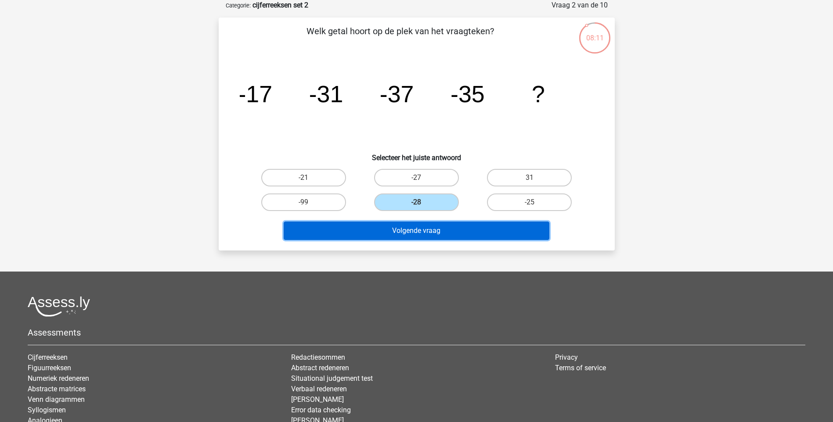
click at [411, 234] on button "Volgende vraag" at bounding box center [416, 231] width 266 height 18
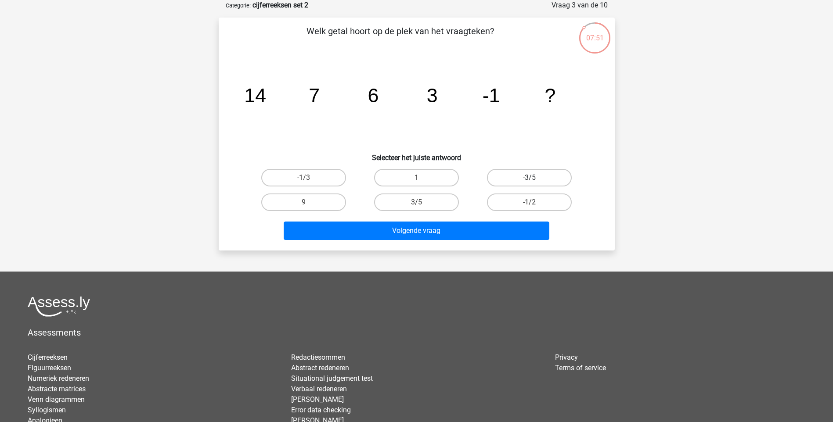
click at [507, 176] on label "-3/5" at bounding box center [529, 178] width 85 height 18
click at [529, 178] on input "-3/5" at bounding box center [532, 181] width 6 height 6
radio input "true"
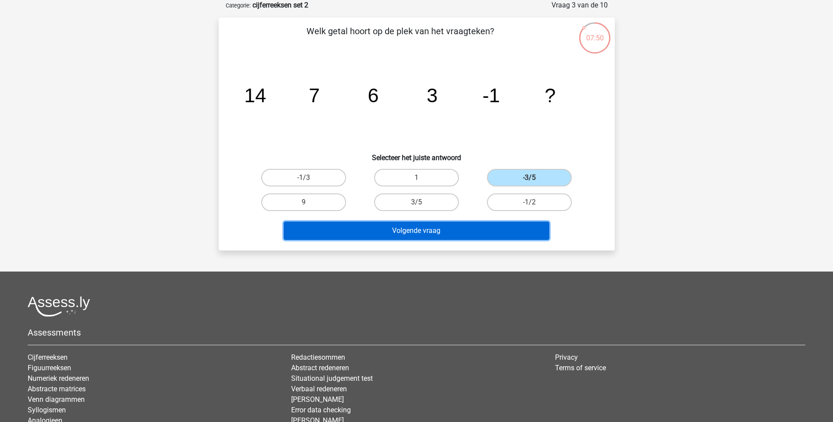
click at [459, 229] on button "Volgende vraag" at bounding box center [416, 231] width 266 height 18
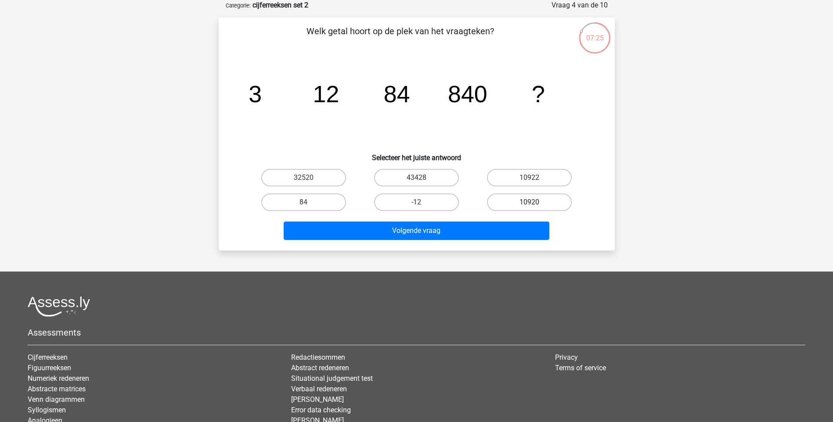
click at [537, 194] on label "10920" at bounding box center [529, 203] width 85 height 18
click at [535, 202] on input "10920" at bounding box center [532, 205] width 6 height 6
radio input "true"
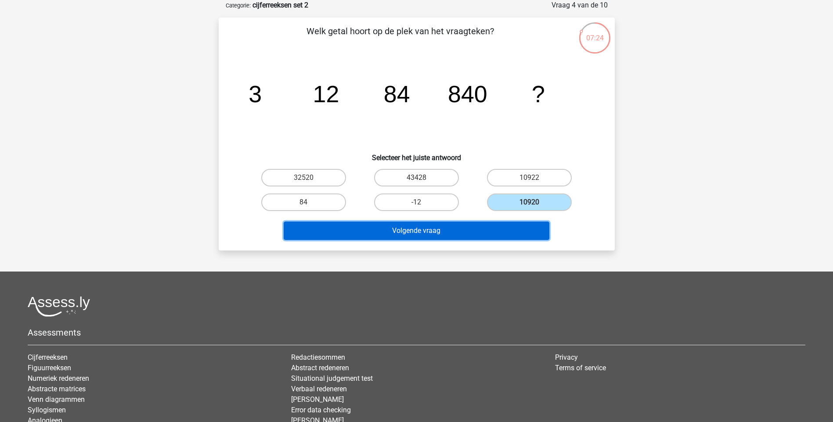
click at [483, 226] on button "Volgende vraag" at bounding box center [416, 231] width 266 height 18
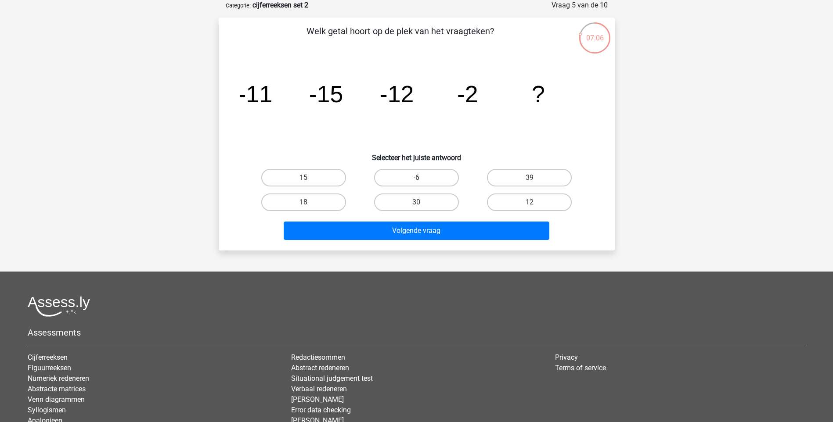
click at [446, 178] on label "-6" at bounding box center [416, 178] width 85 height 18
click at [422, 178] on input "-6" at bounding box center [419, 181] width 6 height 6
radio input "true"
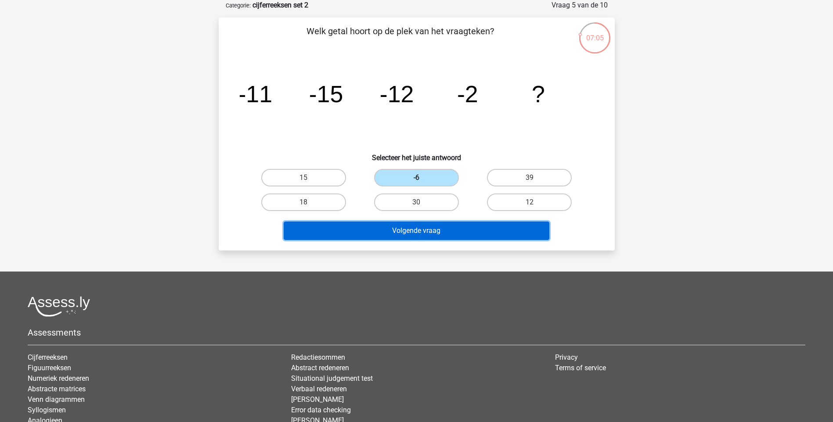
click at [434, 225] on button "Volgende vraag" at bounding box center [416, 231] width 266 height 18
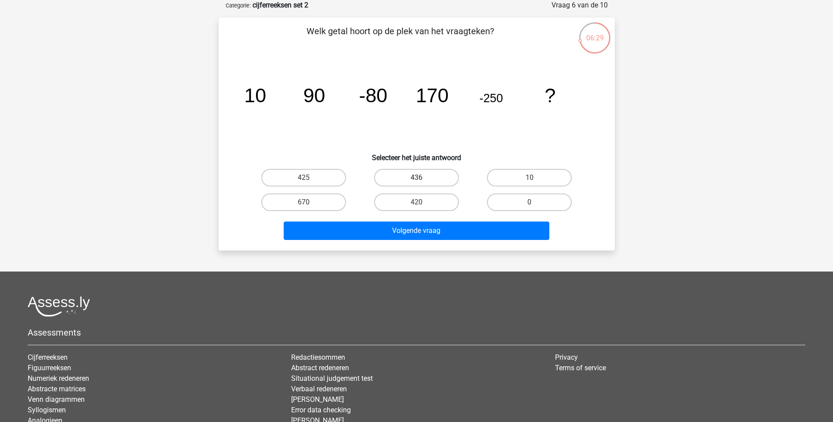
click at [428, 179] on label "436" at bounding box center [416, 178] width 85 height 18
click at [422, 179] on input "436" at bounding box center [419, 181] width 6 height 6
radio input "true"
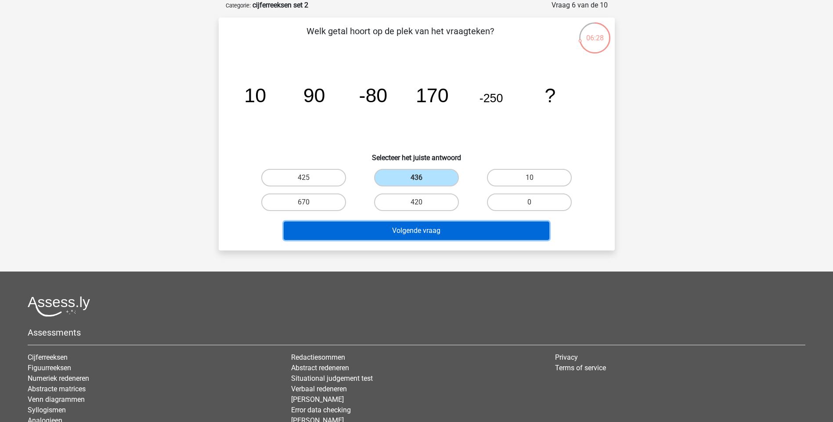
click at [427, 231] on button "Volgende vraag" at bounding box center [416, 231] width 266 height 18
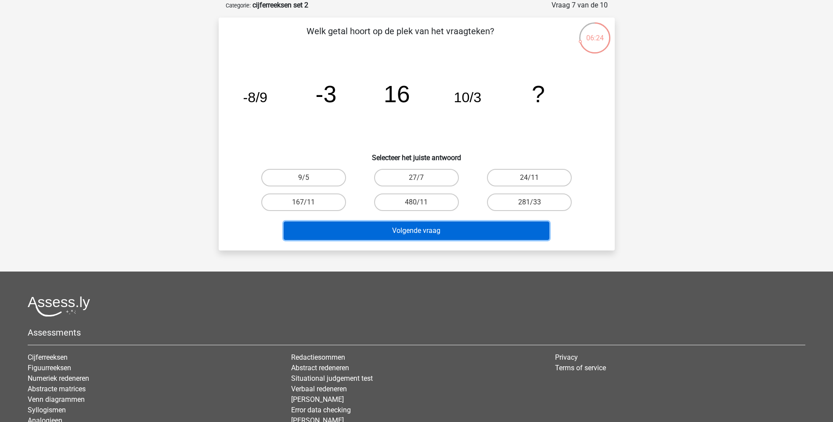
click at [452, 231] on button "Volgende vraag" at bounding box center [416, 231] width 266 height 18
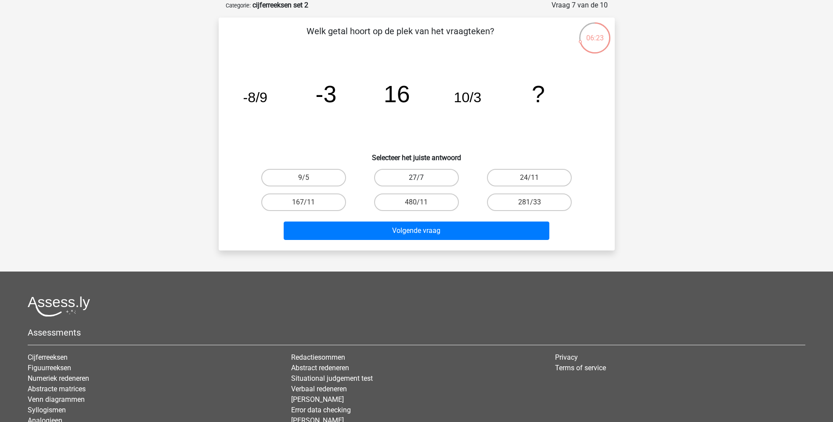
click at [391, 176] on label "27/7" at bounding box center [416, 178] width 85 height 18
click at [416, 178] on input "27/7" at bounding box center [419, 181] width 6 height 6
radio input "true"
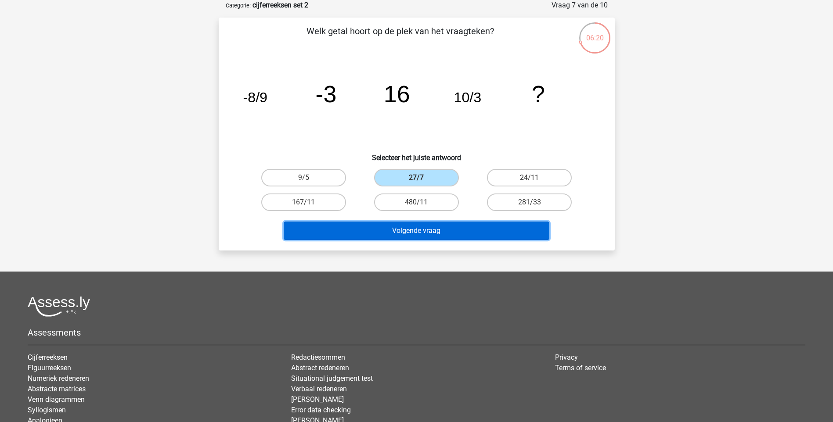
click at [416, 229] on button "Volgende vraag" at bounding box center [416, 231] width 266 height 18
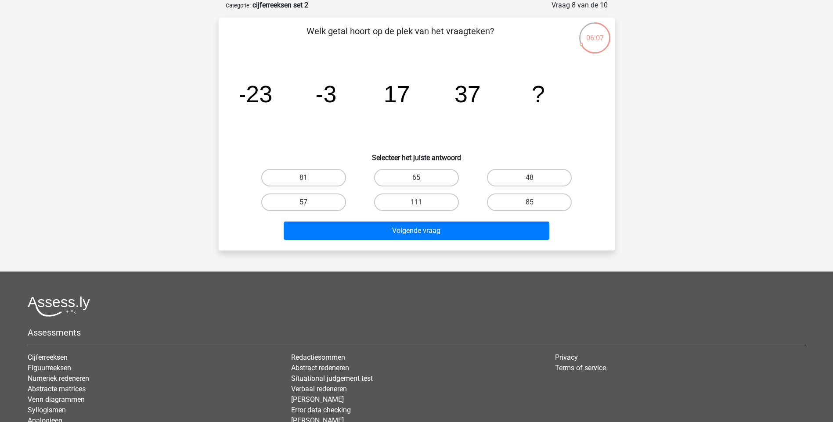
click at [339, 200] on label "57" at bounding box center [303, 203] width 85 height 18
click at [309, 202] on input "57" at bounding box center [306, 205] width 6 height 6
radio input "true"
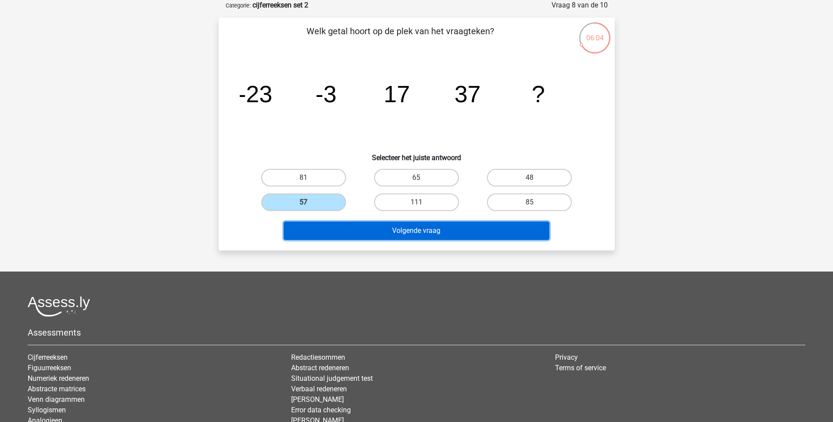
click at [403, 229] on button "Volgende vraag" at bounding box center [416, 231] width 266 height 18
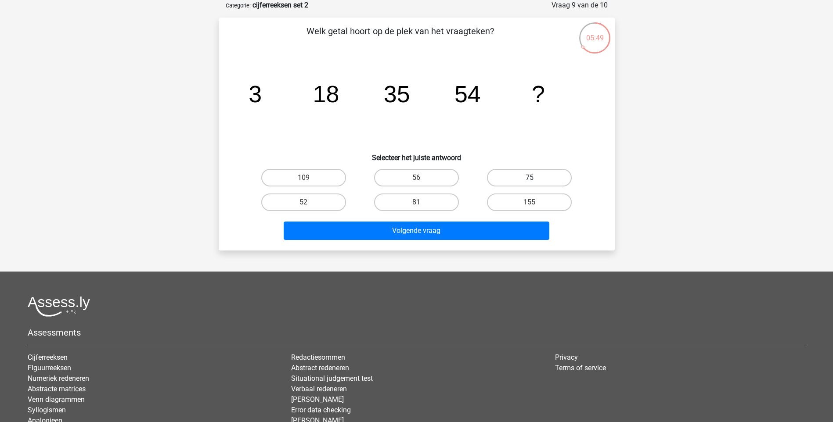
click at [531, 176] on label "75" at bounding box center [529, 178] width 85 height 18
click at [531, 178] on input "75" at bounding box center [532, 181] width 6 height 6
radio input "true"
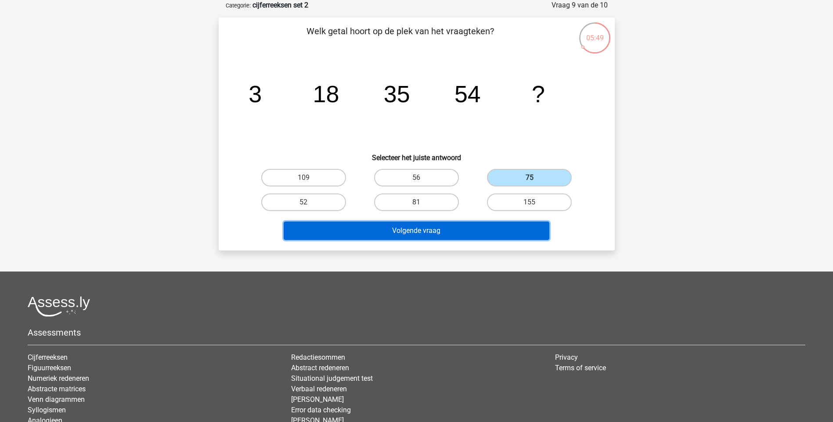
click at [455, 232] on button "Volgende vraag" at bounding box center [416, 231] width 266 height 18
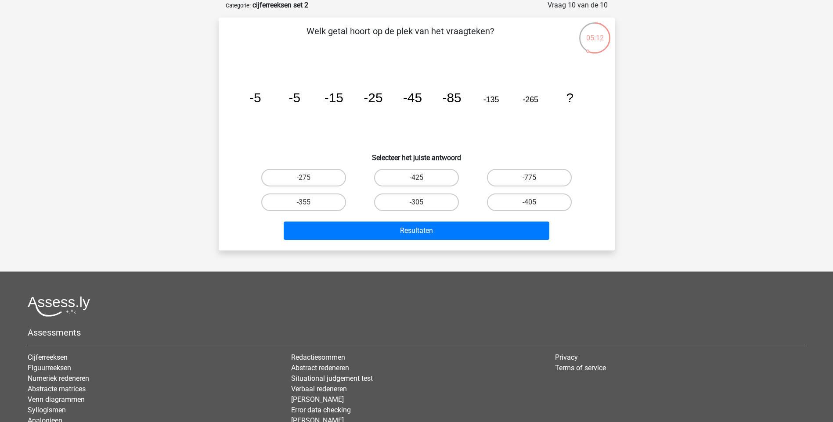
click at [531, 176] on label "-775" at bounding box center [529, 178] width 85 height 18
click at [531, 178] on input "-775" at bounding box center [532, 181] width 6 height 6
radio input "true"
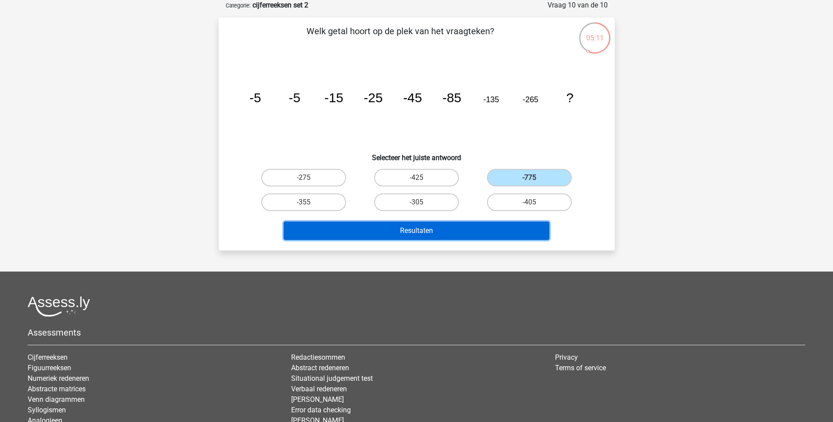
click at [486, 226] on button "Resultaten" at bounding box center [416, 231] width 266 height 18
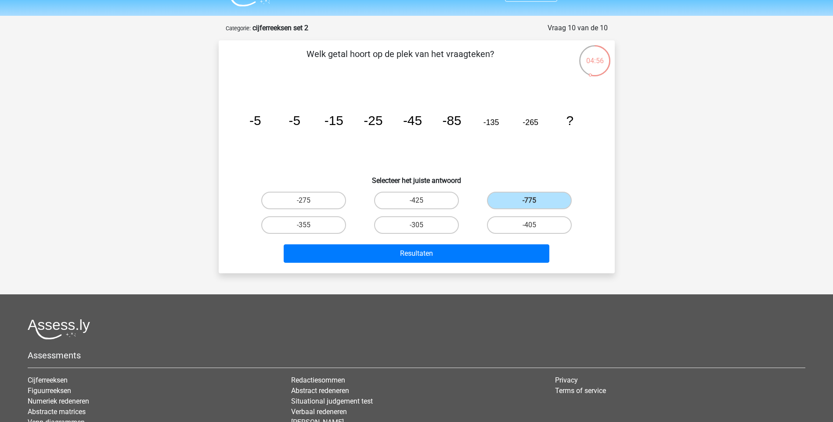
scroll to position [0, 0]
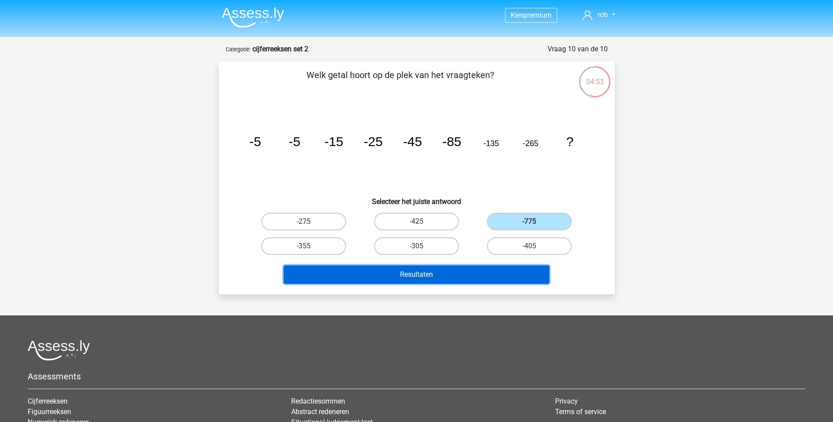
click at [482, 281] on button "Resultaten" at bounding box center [416, 275] width 266 height 18
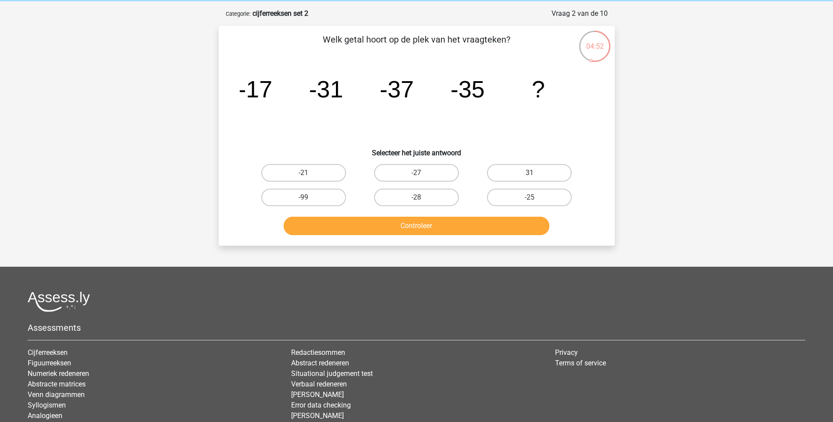
scroll to position [44, 0]
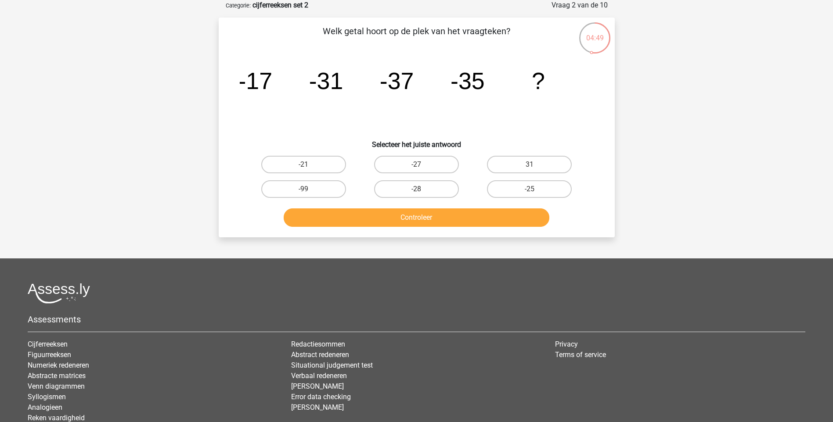
click at [498, 120] on icon "image/svg+xml -17 -31 -37 -35 ?" at bounding box center [417, 89] width 354 height 89
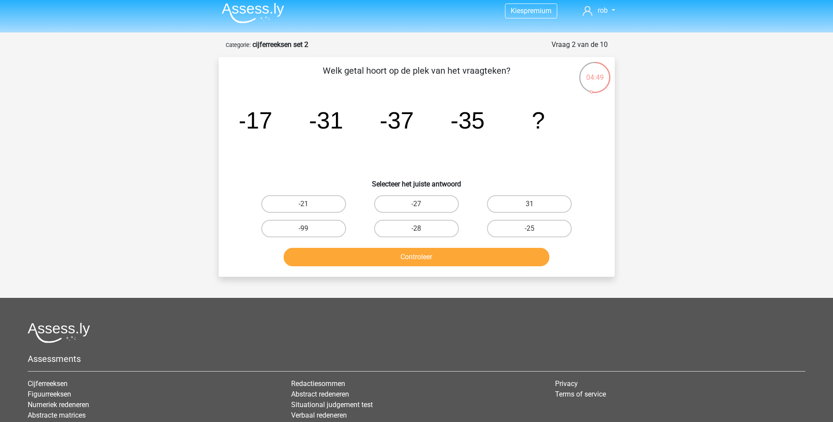
scroll to position [0, 0]
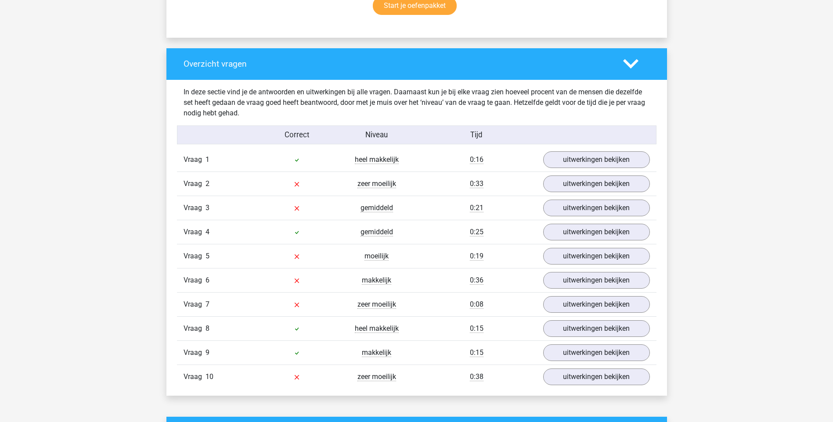
scroll to position [614, 0]
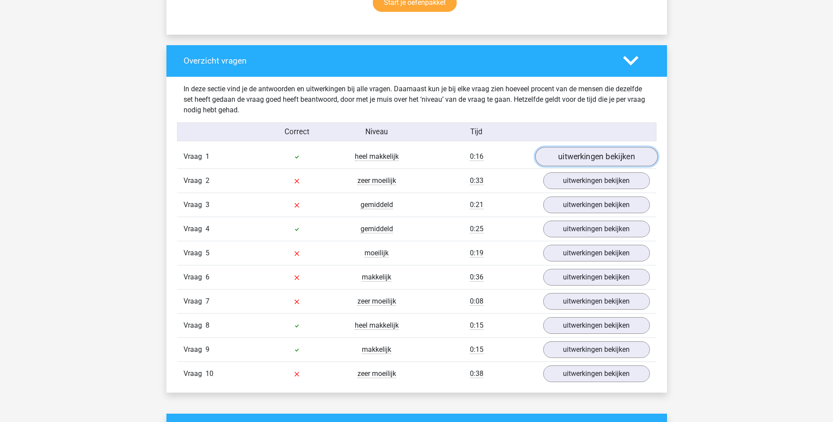
click at [572, 156] on link "uitwerkingen bekijken" at bounding box center [596, 156] width 122 height 19
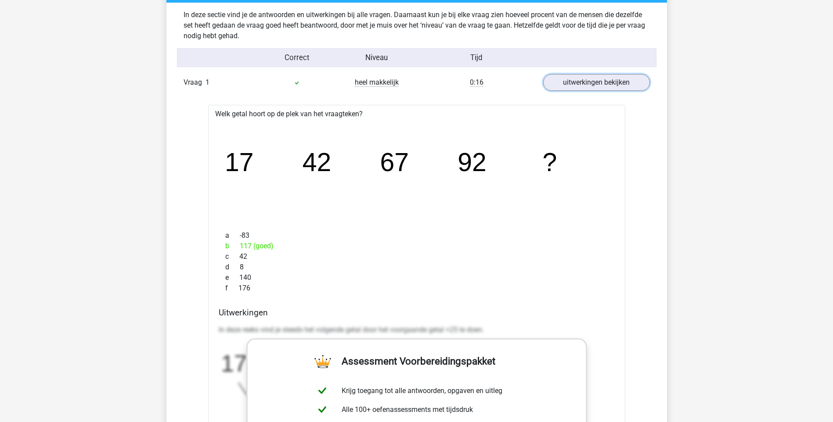
scroll to position [571, 0]
